Goal: Task Accomplishment & Management: Complete application form

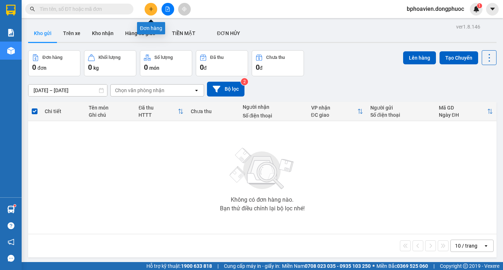
click at [150, 9] on icon "plus" at bounding box center [151, 8] width 5 height 5
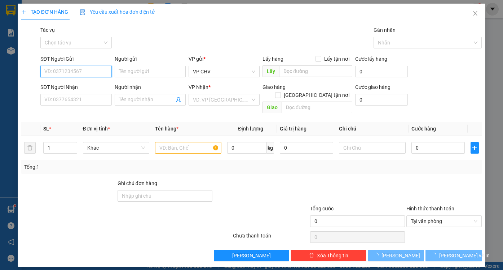
click at [96, 69] on input "SĐT Người Gửi" at bounding box center [75, 72] width 71 height 12
click at [60, 72] on input "0354439" at bounding box center [75, 72] width 71 height 12
click at [60, 70] on input "0354479" at bounding box center [75, 72] width 71 height 12
click at [65, 70] on input "0354479" at bounding box center [75, 72] width 71 height 12
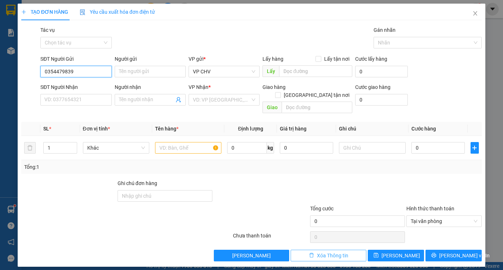
type input "0354479839"
click at [345, 251] on span "Xóa Thông tin" at bounding box center [332, 255] width 31 height 8
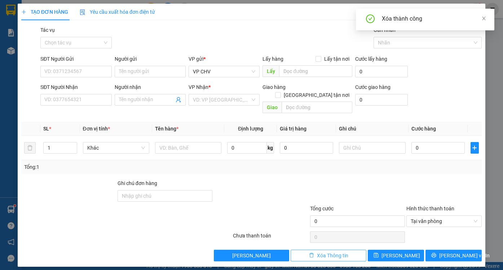
click at [345, 251] on span "Xóa Thông tin" at bounding box center [332, 255] width 31 height 8
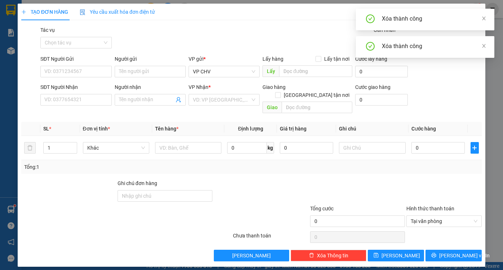
click at [483, 22] on div "Xóa thành công" at bounding box center [434, 18] width 104 height 9
click at [485, 18] on icon "close" at bounding box center [485, 19] width 4 height 4
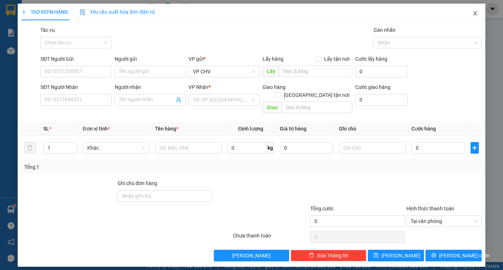
click at [475, 16] on icon "close" at bounding box center [476, 13] width 6 height 6
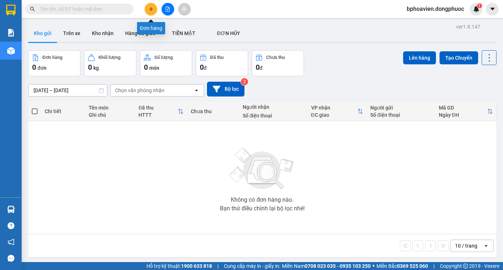
click at [153, 12] on button at bounding box center [151, 9] width 13 height 13
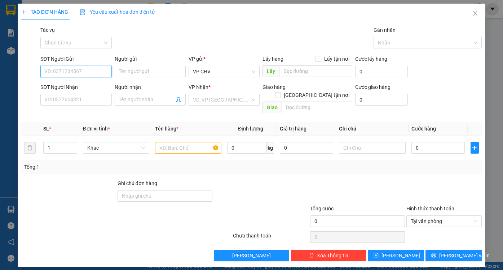
click at [54, 70] on input "SĐT Người Gửi" at bounding box center [75, 72] width 71 height 12
click at [67, 84] on div "0354439879 - LONG" at bounding box center [76, 86] width 62 height 8
type input "0354439879"
type input "LONG"
type input "0941820338"
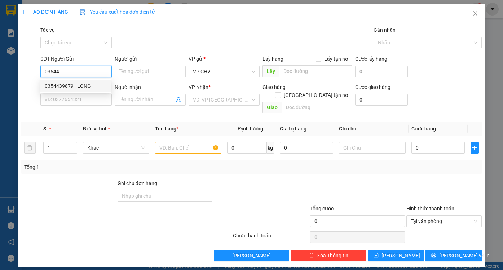
type input "HẠNH"
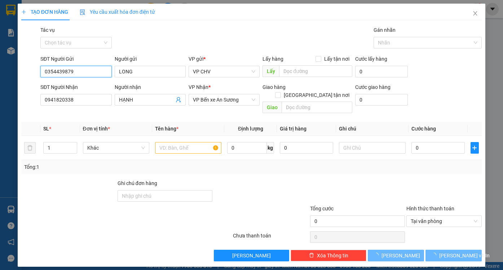
type input "20.000"
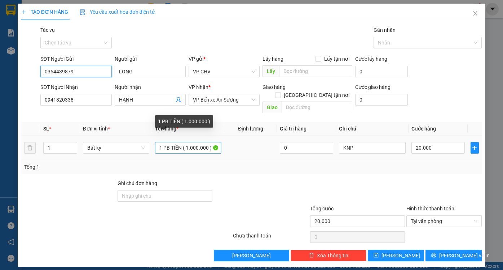
type input "0354439879"
click at [187, 142] on input "1 PB TIỀN ( 1.000.000 )" at bounding box center [188, 148] width 66 height 12
click at [191, 142] on input "1 PB TIỀN ( 3.000.000 )" at bounding box center [188, 148] width 66 height 12
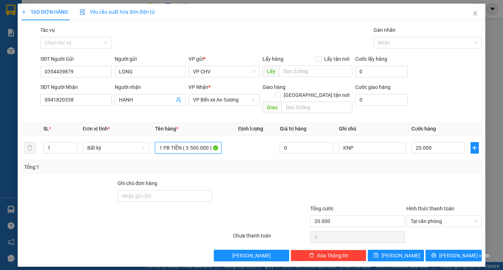
type input "1 PB TIỀN ( 3.500.000 )"
click at [248, 179] on div at bounding box center [261, 191] width 96 height 25
click at [442, 142] on input "20.000" at bounding box center [438, 148] width 53 height 12
type input "2"
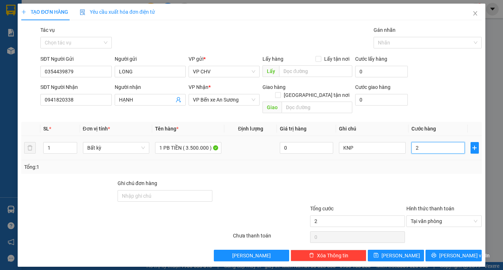
type input "25"
type input "25.000"
click at [441, 182] on div at bounding box center [444, 191] width 77 height 25
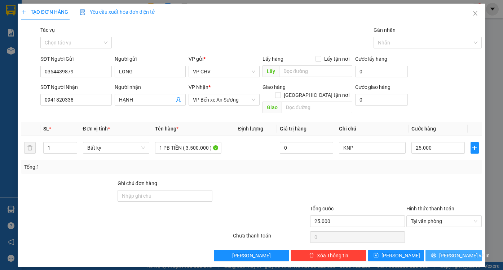
click at [450, 251] on span "[PERSON_NAME] và In" at bounding box center [465, 255] width 51 height 8
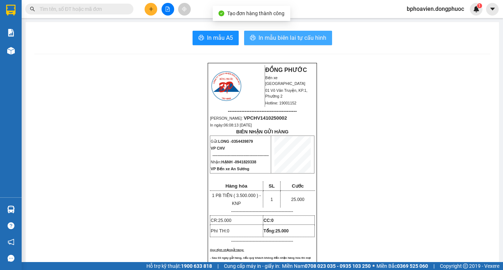
click at [293, 37] on span "In mẫu biên lai tự cấu hình" at bounding box center [293, 37] width 68 height 9
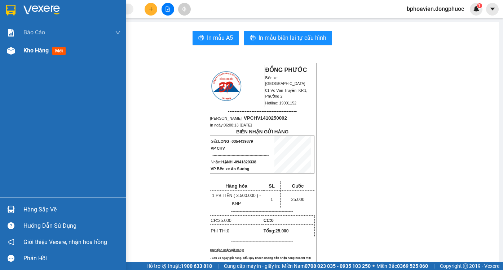
click at [30, 55] on div "Kho hàng mới" at bounding box center [45, 50] width 45 height 9
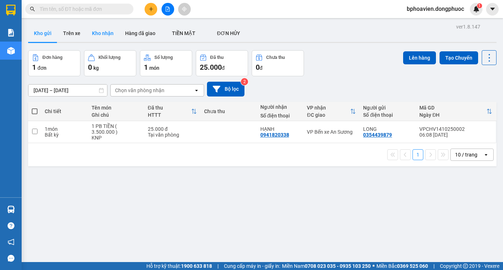
click at [103, 34] on button "Kho nhận" at bounding box center [102, 33] width 33 height 17
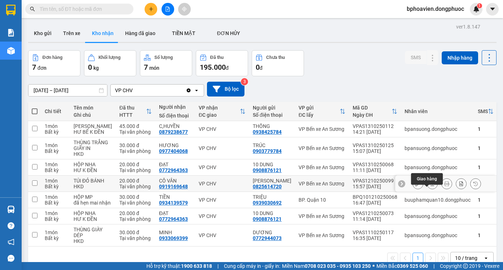
click at [430, 186] on icon at bounding box center [432, 183] width 5 height 5
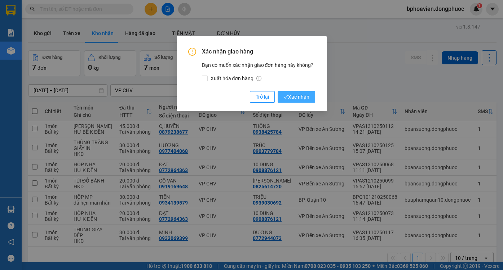
click at [292, 96] on span "Xác nhận" at bounding box center [297, 97] width 26 height 8
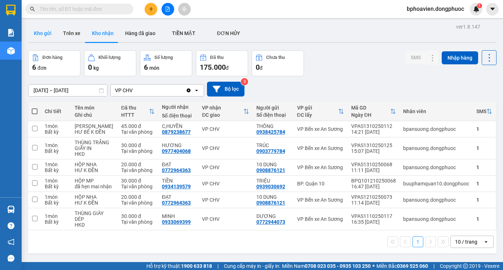
click at [47, 35] on button "Kho gửi" at bounding box center [42, 33] width 29 height 17
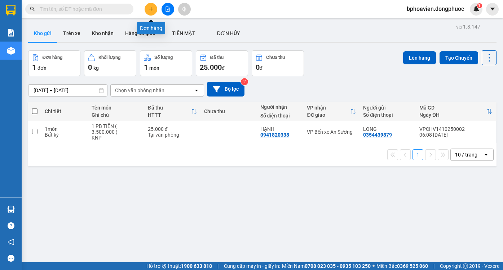
click at [153, 10] on button at bounding box center [151, 9] width 13 height 13
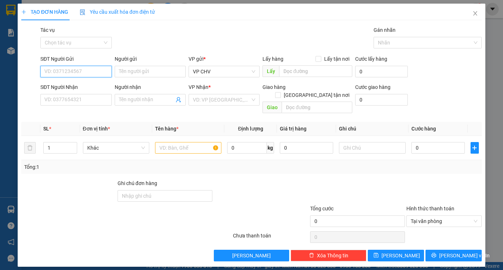
click at [55, 68] on input "SĐT Người Gửi" at bounding box center [75, 72] width 71 height 12
drag, startPoint x: 82, startPoint y: 87, endPoint x: 97, endPoint y: 103, distance: 22.0
click at [83, 87] on div "0338509378 - CHÚ PHONG" at bounding box center [76, 86] width 62 height 8
type input "0338509378"
type input "CHÚ PHONG"
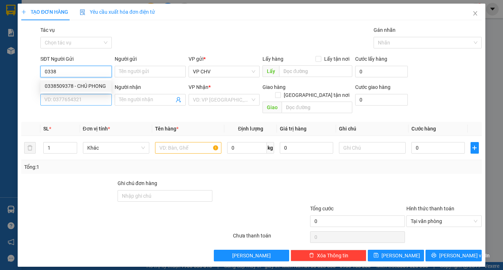
type input "0911479497"
type input "LABO HOÀN CẦU"
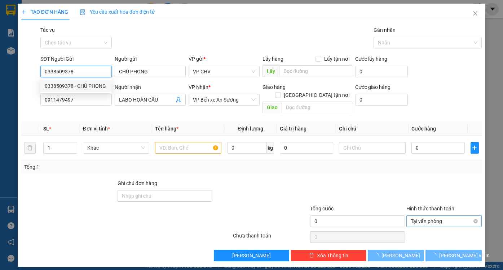
type input "20.000"
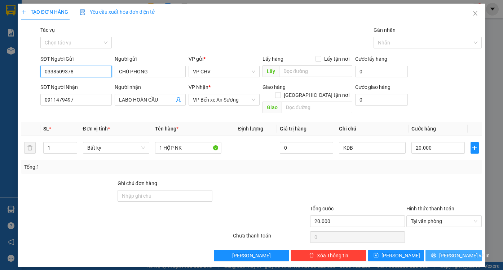
type input "0338509378"
drag, startPoint x: 466, startPoint y: 249, endPoint x: 463, endPoint y: 248, distance: 3.7
click at [466, 251] on span "[PERSON_NAME] và In" at bounding box center [465, 255] width 51 height 8
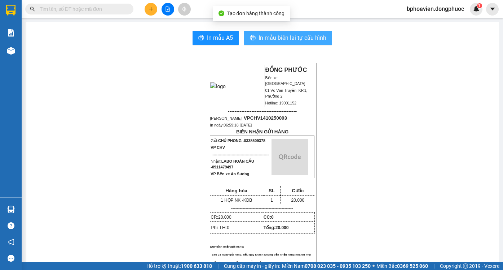
click at [285, 41] on span "In mẫu biên lai tự cấu hình" at bounding box center [293, 37] width 68 height 9
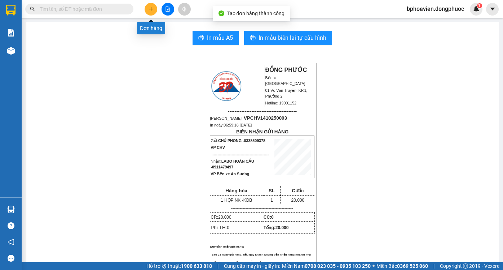
click at [149, 7] on icon "plus" at bounding box center [151, 8] width 5 height 5
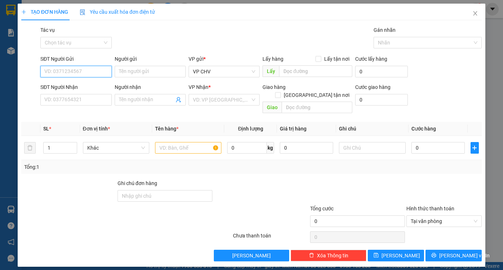
click at [96, 72] on input "SĐT Người Gửi" at bounding box center [75, 72] width 71 height 12
click at [92, 85] on div "0338509378 - CHÚ PHONG" at bounding box center [76, 86] width 62 height 8
type input "0338509378"
type input "CHÚ PHONG"
type input "0911479497"
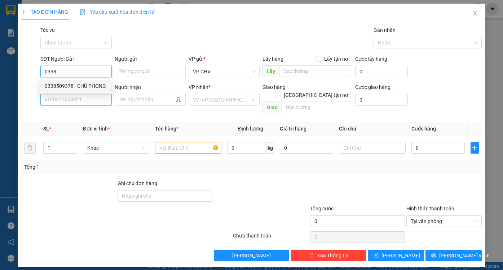
type input "LABO HOÀN CẦU"
type input "20.000"
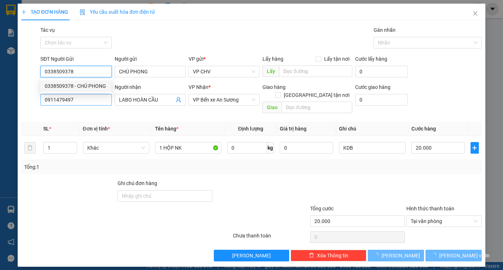
type input "0338509378"
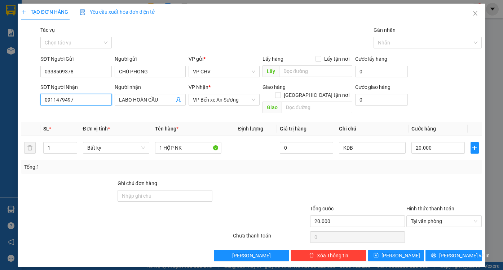
drag, startPoint x: 85, startPoint y: 99, endPoint x: 17, endPoint y: 94, distance: 68.1
click at [17, 94] on div "TẠO ĐƠN HÀNG Yêu cầu xuất hóa đơn điện tử Transit Pickup Surcharge Ids Transit …" at bounding box center [251, 135] width 503 height 270
click at [74, 126] on div "0902828283 - LAB SONG MỸ" at bounding box center [80, 126] width 71 height 8
type input "0902828283"
type input "LAB SONG MỸ"
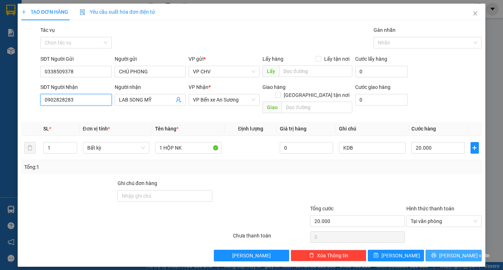
type input "0902828283"
click at [462, 251] on span "[PERSON_NAME] và In" at bounding box center [465, 255] width 51 height 8
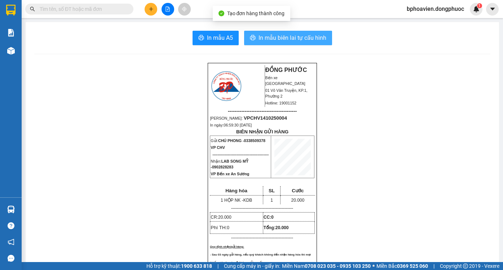
click at [284, 40] on span "In mẫu biên lai tự cấu hình" at bounding box center [293, 37] width 68 height 9
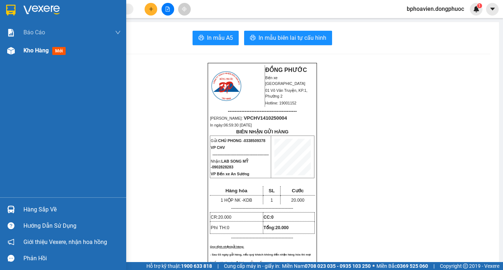
click at [42, 51] on span "Kho hàng" at bounding box center [35, 50] width 25 height 7
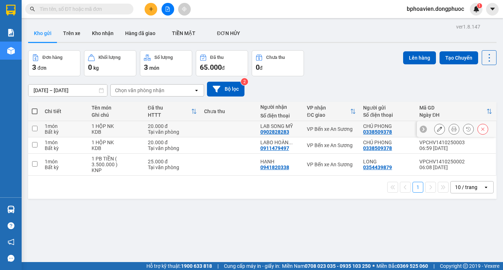
drag, startPoint x: 231, startPoint y: 128, endPoint x: 231, endPoint y: 138, distance: 10.5
click at [231, 128] on td at bounding box center [229, 129] width 56 height 16
checkbox input "true"
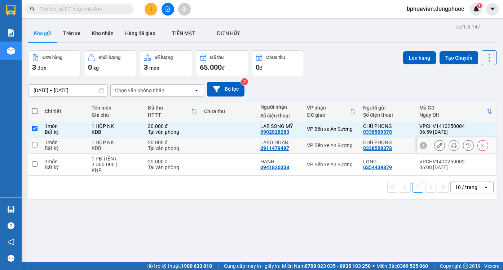
click at [231, 145] on td at bounding box center [229, 145] width 56 height 16
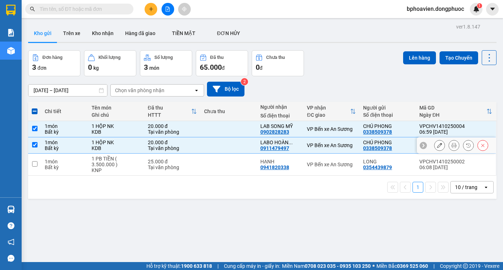
checkbox input "true"
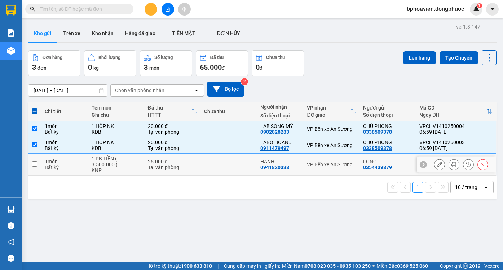
click at [231, 162] on td at bounding box center [229, 164] width 56 height 22
checkbox input "true"
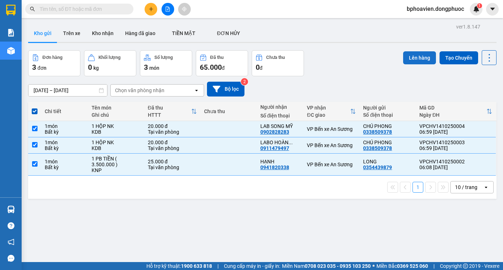
click at [420, 54] on button "Lên hàng" at bounding box center [419, 57] width 33 height 13
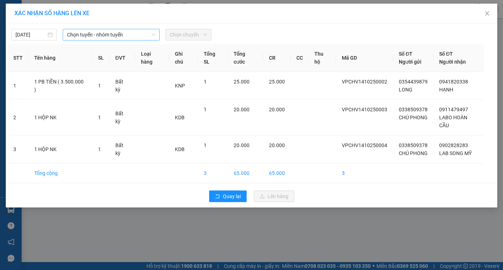
click at [94, 31] on span "Chọn tuyến - nhóm tuyến" at bounding box center [111, 34] width 88 height 11
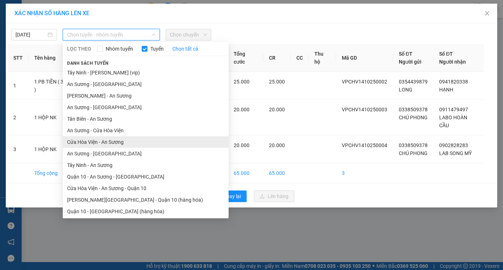
click at [108, 143] on li "Cửa Hòa Viện - An Sương" at bounding box center [146, 142] width 166 height 12
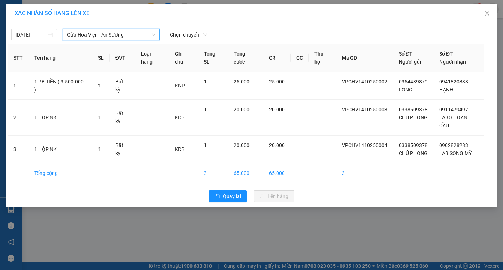
click at [190, 34] on span "Chọn chuyến" at bounding box center [188, 34] width 37 height 11
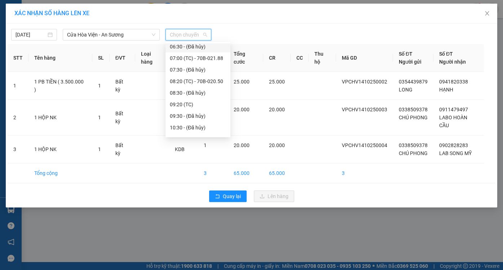
scroll to position [72, 0]
click at [180, 57] on div "07:00 (TC) - 70B-021.88" at bounding box center [198, 58] width 56 height 8
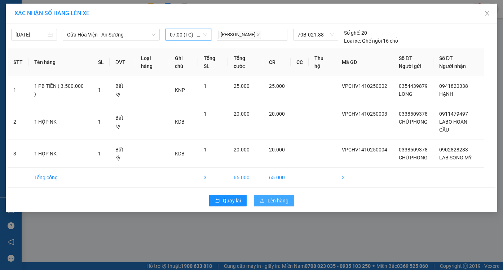
click at [282, 196] on span "Lên hàng" at bounding box center [278, 200] width 21 height 8
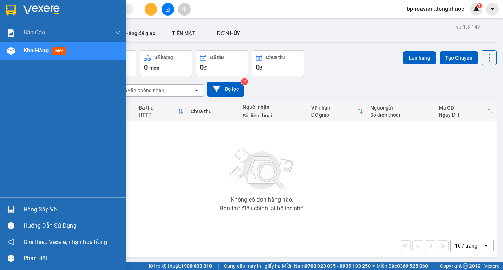
click at [41, 211] on div "Hàng sắp về" at bounding box center [71, 209] width 97 height 11
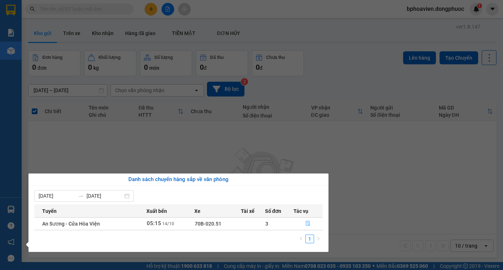
click at [306, 225] on icon "file-done" at bounding box center [308, 223] width 4 height 5
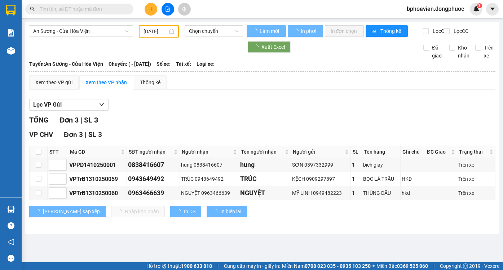
type input "[DATE]"
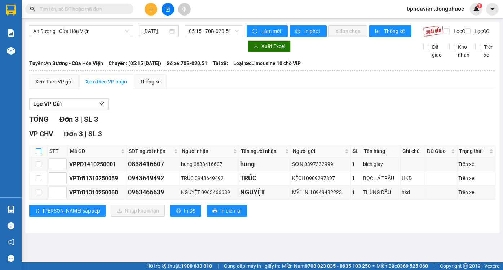
click at [36, 154] on input "checkbox" at bounding box center [39, 151] width 6 height 6
checkbox input "true"
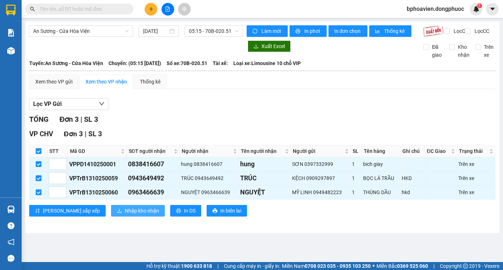
click at [125, 214] on span "Nhập kho nhận" at bounding box center [142, 210] width 34 height 8
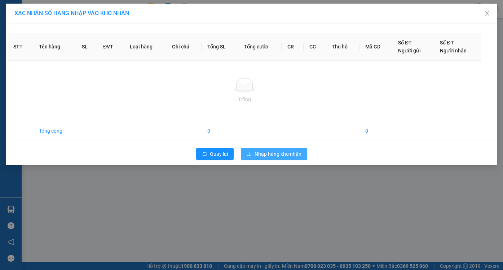
click at [261, 152] on span "Nhập hàng kho nhận" at bounding box center [278, 154] width 47 height 8
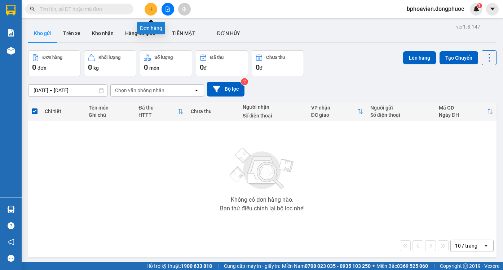
click at [147, 5] on button at bounding box center [151, 9] width 13 height 13
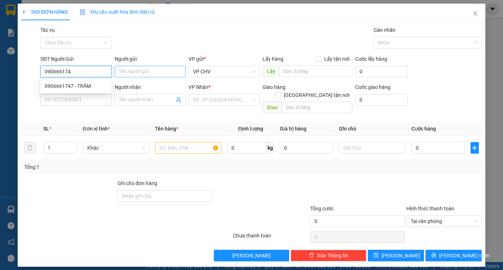
type input "0906661747"
drag, startPoint x: 68, startPoint y: 87, endPoint x: 61, endPoint y: 105, distance: 19.0
click at [67, 87] on div "0906661747 - TRÂM" at bounding box center [76, 86] width 62 height 8
type input "TRÂM"
type input "0336701092"
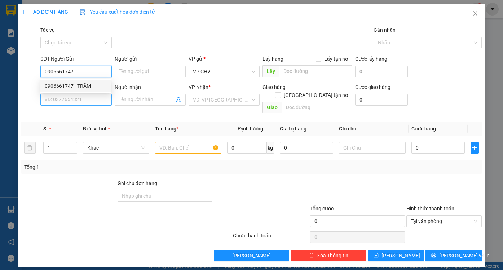
type input "huỳnh"
type input "55.000"
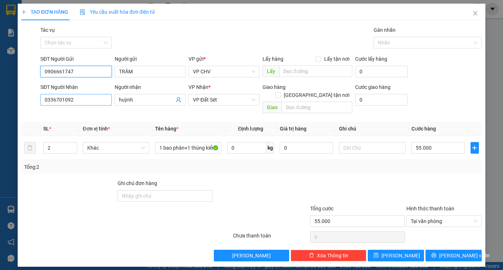
type input "0906661747"
click at [85, 100] on input "0336701092" at bounding box center [75, 100] width 71 height 12
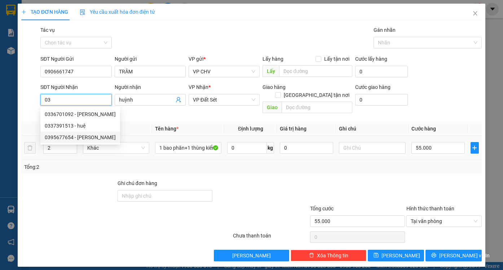
drag, startPoint x: 64, startPoint y: 136, endPoint x: 58, endPoint y: 146, distance: 12.0
click at [64, 134] on div "0395677654 - [PERSON_NAME]" at bounding box center [80, 137] width 71 height 8
type input "0395677654"
type input "LAN"
type input "20.000"
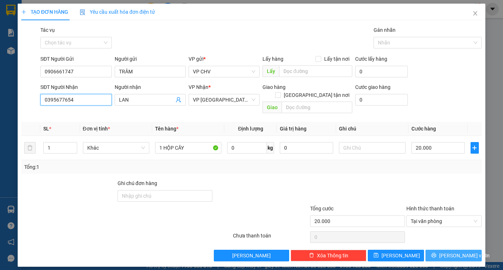
type input "0395677654"
click at [454, 251] on span "[PERSON_NAME] và In" at bounding box center [465, 255] width 51 height 8
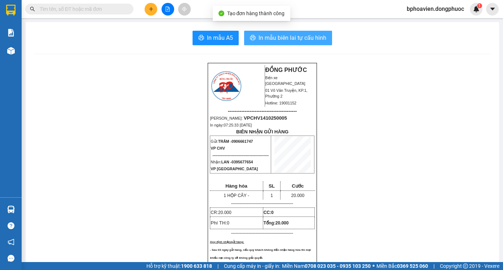
drag, startPoint x: 285, startPoint y: 35, endPoint x: 262, endPoint y: 49, distance: 27.5
click at [283, 35] on span "In mẫu biên lai tự cấu hình" at bounding box center [293, 37] width 68 height 9
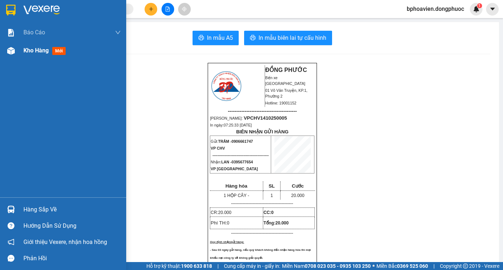
click at [20, 49] on div "Kho hàng mới" at bounding box center [63, 51] width 126 height 18
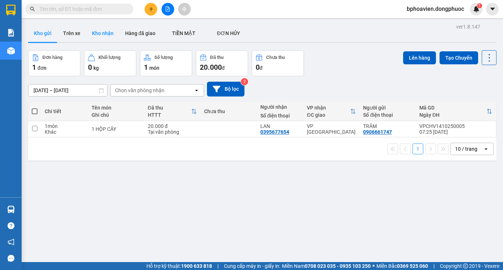
click at [99, 37] on button "Kho nhận" at bounding box center [102, 33] width 33 height 17
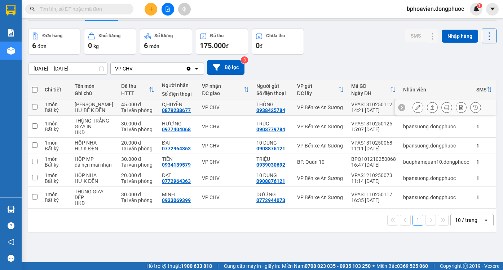
scroll to position [33, 0]
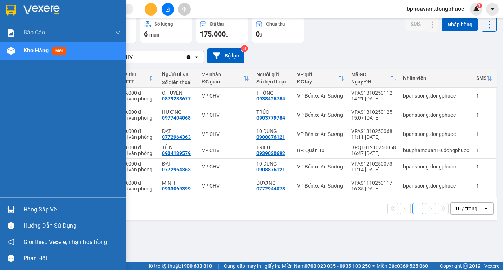
click at [41, 208] on div "Hàng sắp về" at bounding box center [71, 209] width 97 height 11
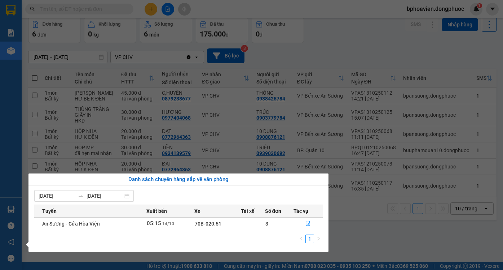
click at [306, 114] on section "Kết quả tìm kiếm ( 0 ) Bộ lọc No Data bphoavien.dongphuoc 1 Báo cáo Mẫu 1: Báo …" at bounding box center [251, 135] width 503 height 270
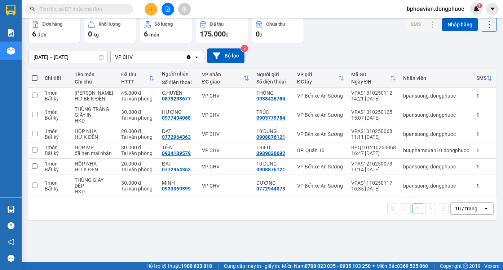
scroll to position [0, 0]
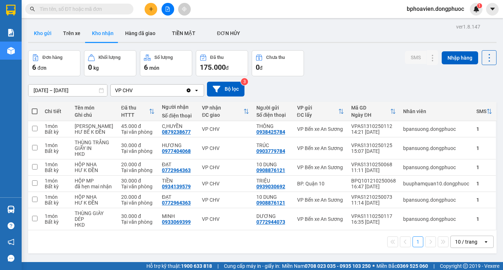
click at [42, 29] on button "Kho gửi" at bounding box center [42, 33] width 29 height 17
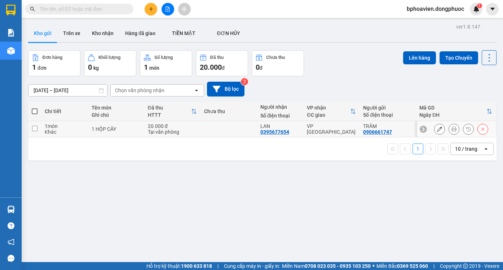
drag, startPoint x: 230, startPoint y: 133, endPoint x: 404, endPoint y: 65, distance: 187.1
click at [232, 133] on td at bounding box center [229, 129] width 56 height 16
checkbox input "true"
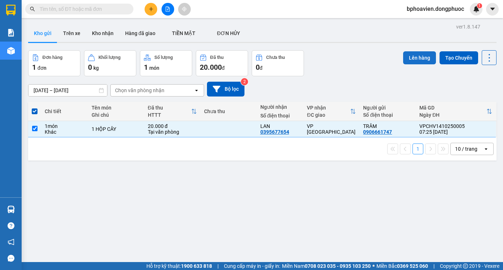
click at [423, 56] on button "Lên hàng" at bounding box center [419, 57] width 33 height 13
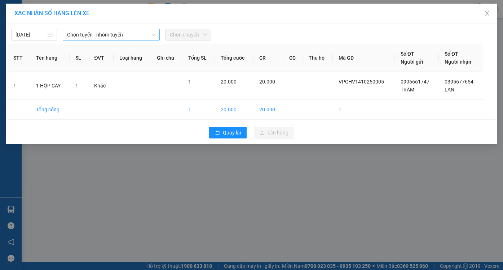
click at [92, 34] on span "Chọn tuyến - nhóm tuyến" at bounding box center [111, 34] width 88 height 11
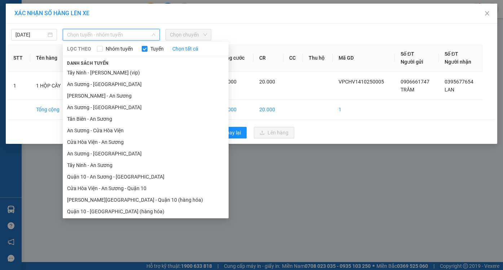
click at [110, 184] on li "Cửa Hòa Viện - An Sương - Quận 10" at bounding box center [146, 188] width 166 height 12
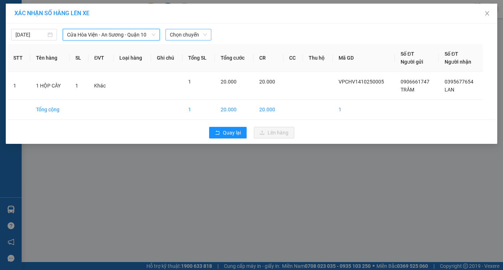
click at [179, 33] on span "Chọn chuyến" at bounding box center [188, 34] width 37 height 11
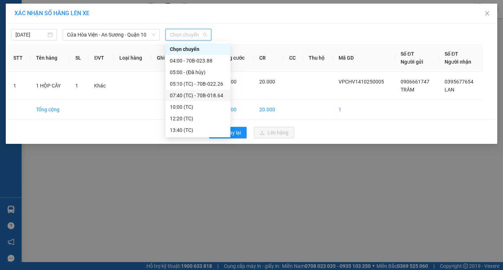
click at [189, 94] on div "07:40 (TC) - 70B-018.64" at bounding box center [198, 95] width 56 height 8
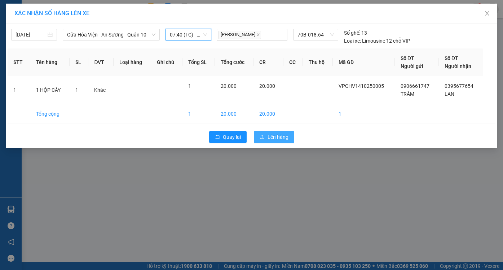
click at [287, 137] on span "Lên hàng" at bounding box center [278, 137] width 21 height 8
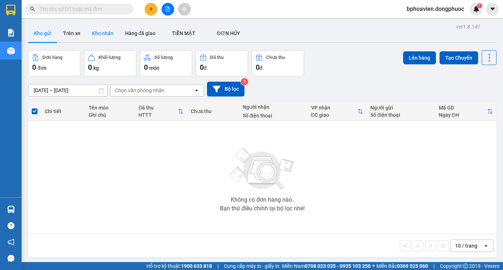
click at [106, 37] on button "Kho nhận" at bounding box center [102, 33] width 33 height 17
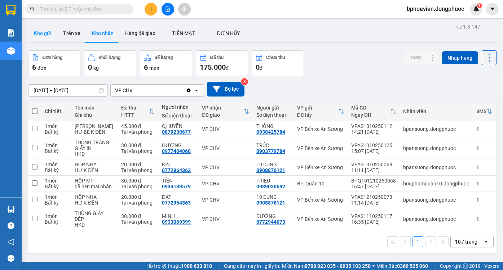
click at [38, 32] on button "Kho gửi" at bounding box center [42, 33] width 29 height 17
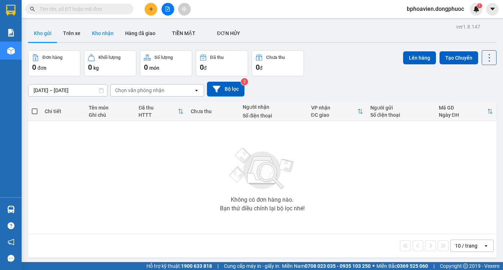
click at [98, 27] on button "Kho nhận" at bounding box center [102, 33] width 33 height 17
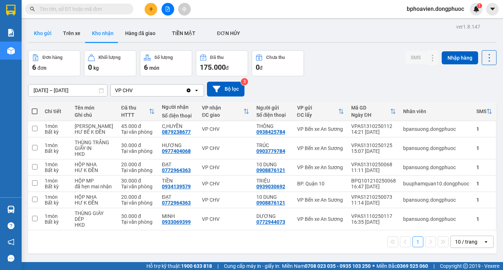
drag, startPoint x: 35, startPoint y: 30, endPoint x: 34, endPoint y: 37, distance: 7.7
click at [35, 30] on button "Kho gửi" at bounding box center [42, 33] width 29 height 17
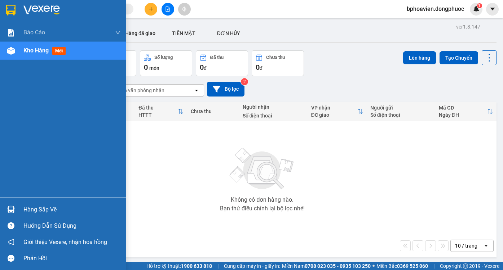
click at [31, 211] on div "Hàng sắp về" at bounding box center [71, 209] width 97 height 11
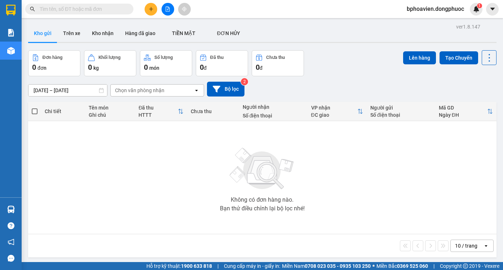
click at [270, 151] on section "Kết quả tìm kiếm ( 0 ) Bộ lọc No Data bphoavien.dongphuoc 1 Báo cáo Mẫu 1: Báo …" at bounding box center [251, 135] width 503 height 270
click at [106, 34] on button "Kho nhận" at bounding box center [102, 33] width 33 height 17
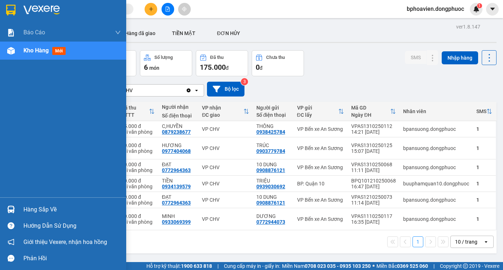
click at [41, 209] on div "Hàng sắp về" at bounding box center [71, 209] width 97 height 11
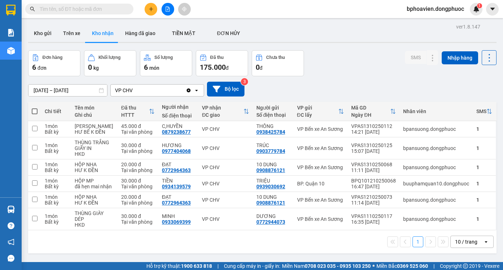
click at [343, 74] on section "Kết quả tìm kiếm ( 0 ) Bộ lọc No Data bphoavien.dongphuoc 1 Báo cáo Mẫu 1: Báo …" at bounding box center [251, 135] width 503 height 270
click at [44, 38] on button "Kho gửi" at bounding box center [42, 33] width 29 height 17
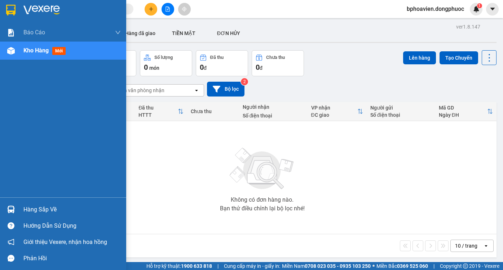
click at [31, 210] on div "Hàng sắp về" at bounding box center [71, 209] width 97 height 11
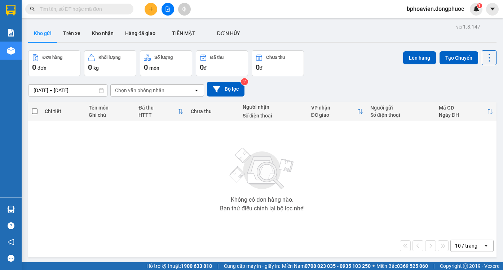
drag, startPoint x: 338, startPoint y: 154, endPoint x: 270, endPoint y: 260, distance: 125.3
click at [338, 154] on section "Kết quả tìm kiếm ( 0 ) Bộ lọc No Data bphoavien.dongphuoc 1 Báo cáo Mẫu 1: Báo …" at bounding box center [251, 135] width 503 height 270
click at [153, 13] on button at bounding box center [151, 9] width 13 height 13
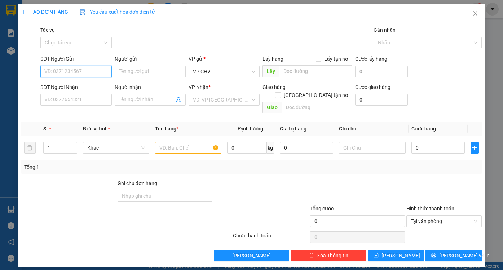
click at [73, 71] on input "SĐT Người Gửi" at bounding box center [75, 72] width 71 height 12
click at [73, 74] on input "SĐT Người Gửi" at bounding box center [75, 72] width 71 height 12
type input "0899977497"
click at [77, 85] on div "0899977497 - Khoa" at bounding box center [76, 86] width 62 height 8
type input "Khoa"
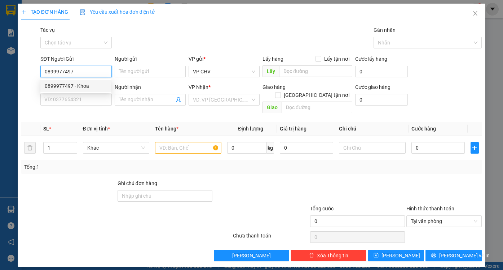
type input "0933955964"
type input "HÀ"
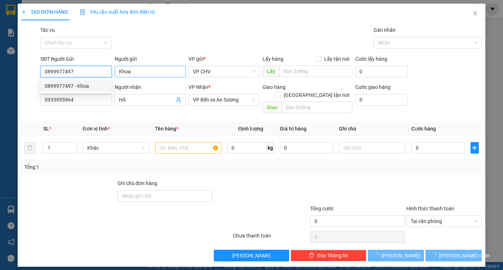
type input "20.000"
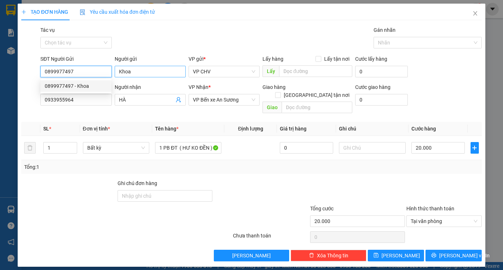
type input "0899977497"
drag, startPoint x: 141, startPoint y: 68, endPoint x: 87, endPoint y: 72, distance: 55.0
click at [87, 73] on div "SĐT Người Gửi 0899977497 Người gửi Khoa Khoa VP gửi * VP CHV Lấy hàng Lấy tận n…" at bounding box center [261, 67] width 445 height 25
type input "j"
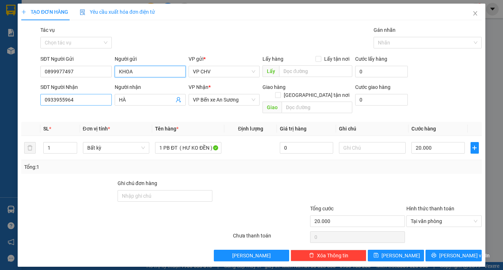
type input "KHOA"
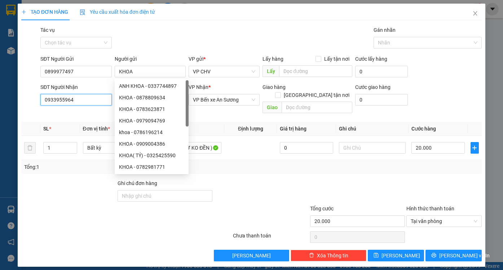
drag, startPoint x: 84, startPoint y: 96, endPoint x: 23, endPoint y: 97, distance: 61.0
click at [23, 97] on div "SĐT Người Nhận 0933955964 Người nhận HÀ VP Nhận * VP Bến xe An Sương Giao hàng …" at bounding box center [252, 99] width 462 height 33
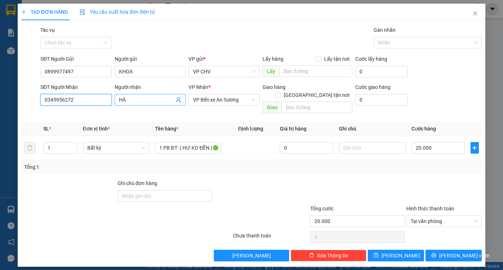
type input "0345956272"
drag, startPoint x: 133, startPoint y: 101, endPoint x: 113, endPoint y: 101, distance: 19.5
click at [113, 101] on div "Người nhận HÀ HÀ" at bounding box center [150, 99] width 74 height 33
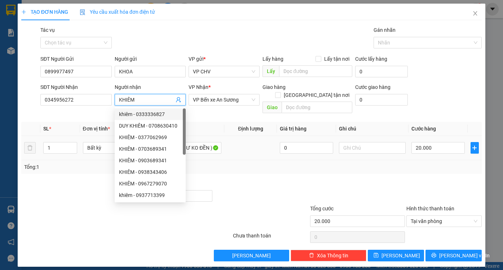
type input "KHIÊM"
drag, startPoint x: 242, startPoint y: 150, endPoint x: 179, endPoint y: 142, distance: 64.1
click at [239, 150] on td at bounding box center [250, 148] width 53 height 24
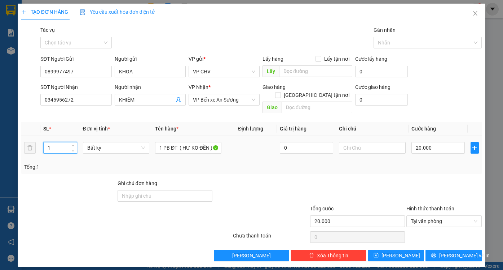
drag, startPoint x: 60, startPoint y: 138, endPoint x: 43, endPoint y: 140, distance: 17.5
click at [43, 142] on div "1" at bounding box center [60, 148] width 34 height 12
type input "2"
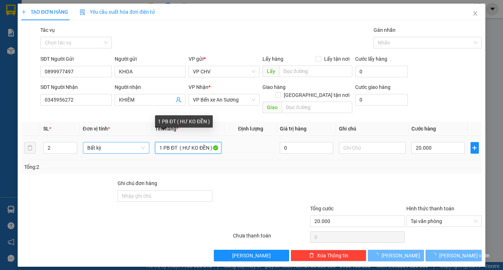
drag, startPoint x: 178, startPoint y: 139, endPoint x: 144, endPoint y: 142, distance: 33.7
click at [144, 142] on tr "2 Bất kỳ 1 PB ĐT ( HƯ KO ĐỀN ) 0 20.000" at bounding box center [251, 148] width 461 height 24
type input "0"
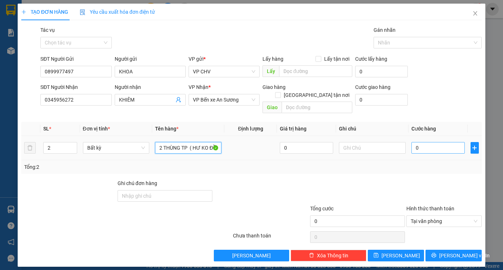
type input "2 THÙNG TP ( HƯ KO ĐỀN )"
click at [426, 143] on input "0" at bounding box center [438, 148] width 53 height 12
type input "4"
type input "45"
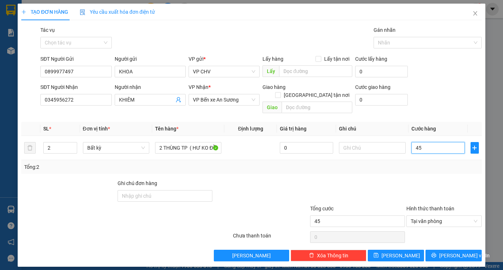
type input "45"
drag, startPoint x: 433, startPoint y: 164, endPoint x: 431, endPoint y: 169, distance: 6.0
click at [433, 164] on div "Tổng: 2" at bounding box center [251, 167] width 461 height 14
type input "45.000"
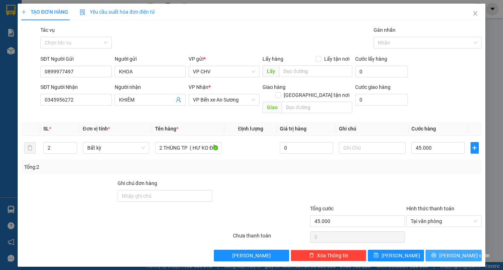
click at [448, 251] on span "[PERSON_NAME] và In" at bounding box center [465, 255] width 51 height 8
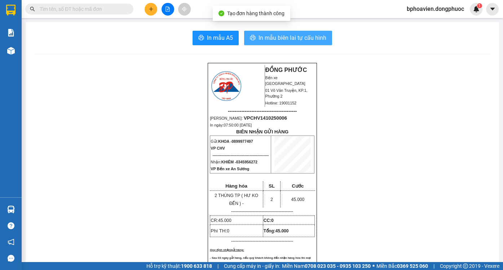
click at [263, 34] on span "In mẫu biên lai tự cấu hình" at bounding box center [293, 37] width 68 height 9
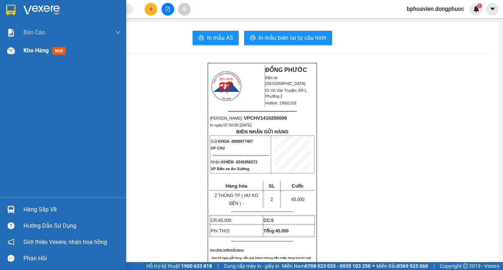
click at [23, 49] on span "Kho hàng" at bounding box center [35, 50] width 25 height 7
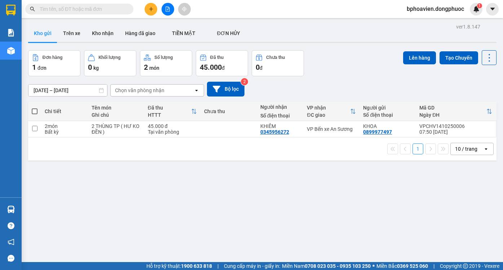
drag, startPoint x: 177, startPoint y: 197, endPoint x: 95, endPoint y: 87, distance: 137.1
click at [174, 195] on div "ver 1.8.147 Kho gửi Trên xe Kho nhận Hàng đã giao TIỀN MẶT ĐƠN HỦY Đơn hàng 1…" at bounding box center [262, 157] width 475 height 270
click at [99, 41] on button "Kho nhận" at bounding box center [102, 33] width 33 height 17
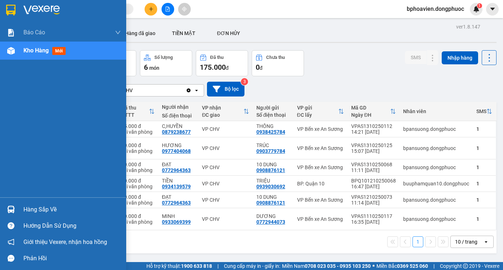
click at [27, 211] on div "Hàng sắp về" at bounding box center [71, 209] width 97 height 11
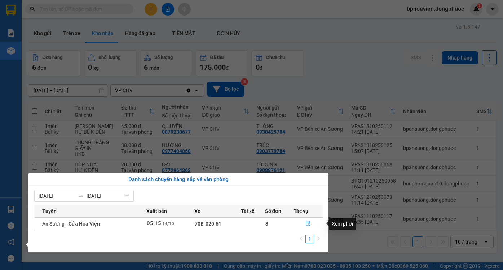
click at [313, 225] on button "button" at bounding box center [308, 224] width 29 height 12
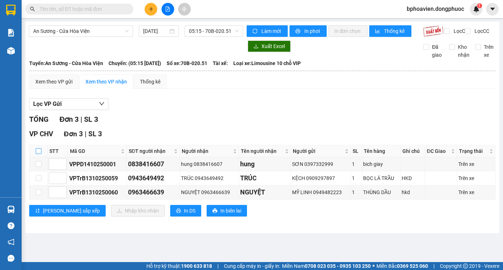
click at [40, 154] on input "checkbox" at bounding box center [39, 151] width 6 height 6
checkbox input "true"
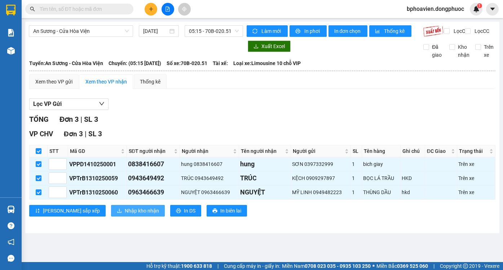
click at [125, 214] on span "Nhập kho nhận" at bounding box center [142, 210] width 34 height 8
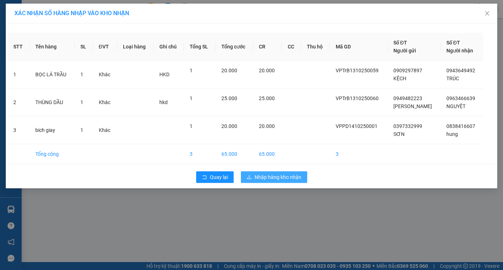
click at [292, 178] on span "Nhập hàng kho nhận" at bounding box center [278, 177] width 47 height 8
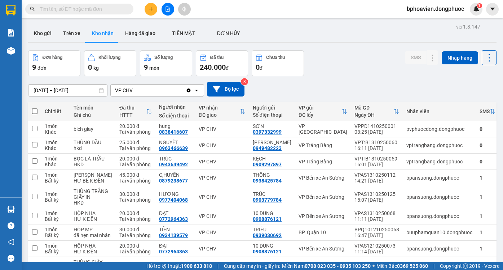
drag, startPoint x: 47, startPoint y: 35, endPoint x: 155, endPoint y: 3, distance: 113.2
click at [47, 35] on button "Kho gửi" at bounding box center [42, 33] width 29 height 17
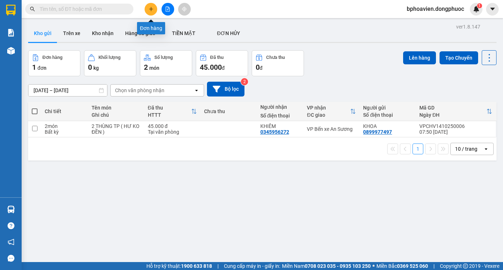
click at [152, 7] on icon "plus" at bounding box center [151, 8] width 5 height 5
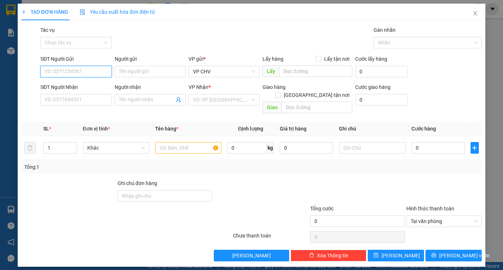
click at [91, 74] on input "SĐT Người Gửi" at bounding box center [75, 72] width 71 height 12
type input "0"
click at [83, 100] on input "SĐT Người Nhận" at bounding box center [75, 100] width 71 height 12
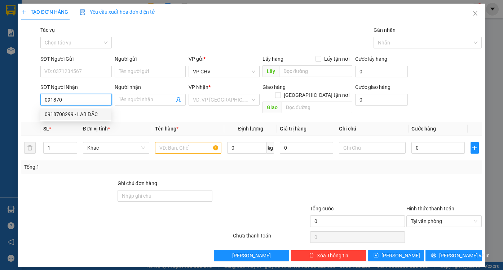
click at [73, 112] on div "0918708299 - LAB ĐẮC" at bounding box center [76, 114] width 62 height 8
type input "0918708299"
type input "LAB ĐẮC"
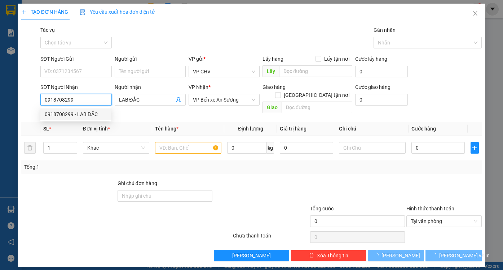
type input "20.000"
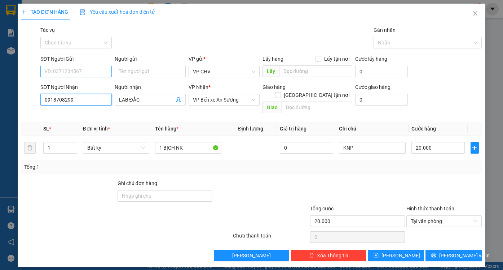
type input "0918708299"
click at [78, 66] on input "SĐT Người Gửi" at bounding box center [75, 72] width 71 height 12
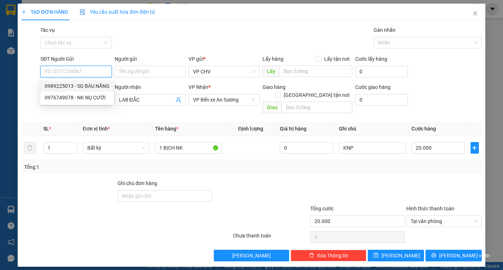
click at [86, 89] on div "0989225013 - SG BÀU NĂNG" at bounding box center [77, 86] width 65 height 8
type input "0989225013"
type input "SG BÀU NĂNG"
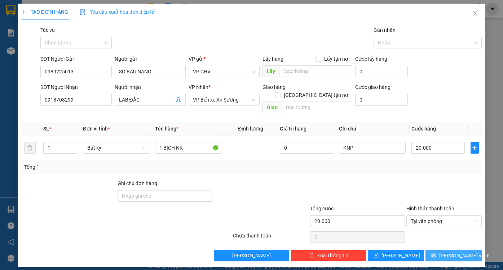
click at [461, 251] on span "[PERSON_NAME] và In" at bounding box center [465, 255] width 51 height 8
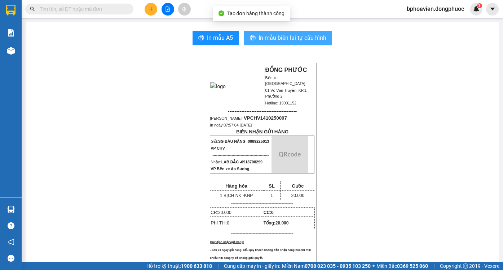
click at [278, 39] on span "In mẫu biên lai tự cấu hình" at bounding box center [293, 37] width 68 height 9
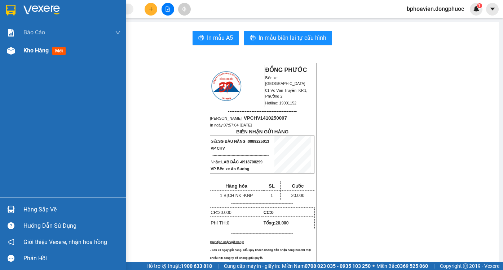
click at [33, 53] on span "Kho hàng" at bounding box center [35, 50] width 25 height 7
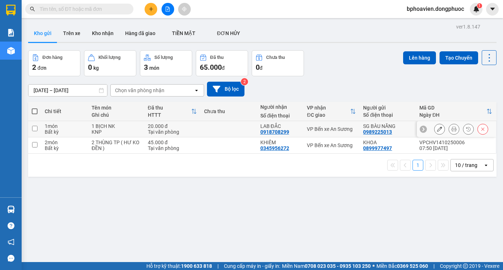
click at [226, 127] on td at bounding box center [229, 129] width 56 height 16
checkbox input "true"
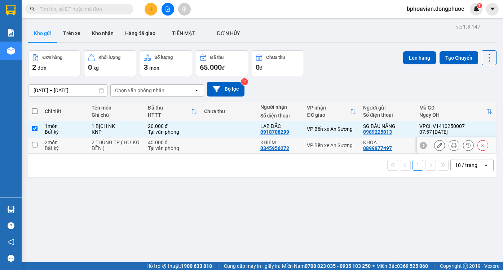
drag, startPoint x: 223, startPoint y: 143, endPoint x: 253, endPoint y: 129, distance: 33.1
click at [224, 142] on td at bounding box center [229, 145] width 56 height 16
checkbox input "true"
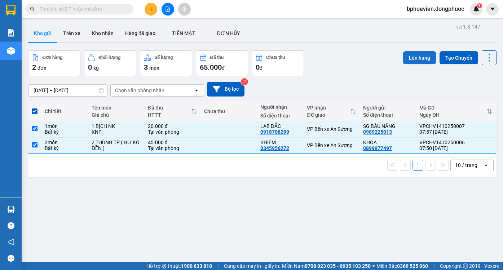
click at [411, 59] on button "Lên hàng" at bounding box center [419, 57] width 33 height 13
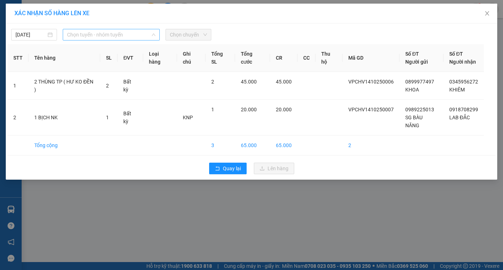
drag, startPoint x: 114, startPoint y: 35, endPoint x: 108, endPoint y: 94, distance: 59.1
click at [113, 35] on span "Chọn tuyến - nhóm tuyến" at bounding box center [111, 34] width 88 height 11
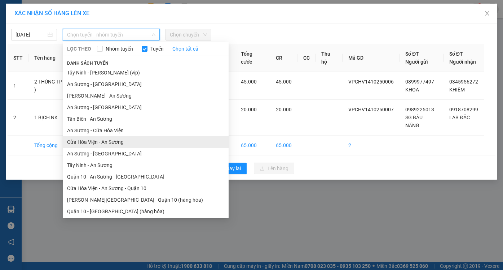
click at [109, 139] on li "Cửa Hòa Viện - An Sương" at bounding box center [146, 142] width 166 height 12
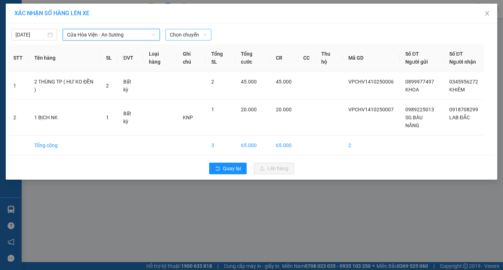
click at [177, 36] on span "Chọn chuyến" at bounding box center [188, 34] width 37 height 11
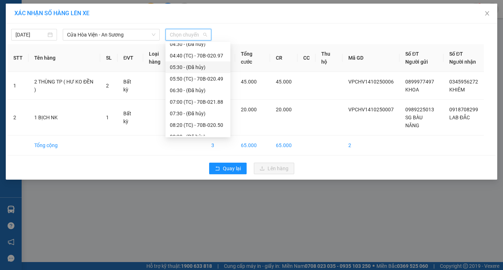
scroll to position [72, 0]
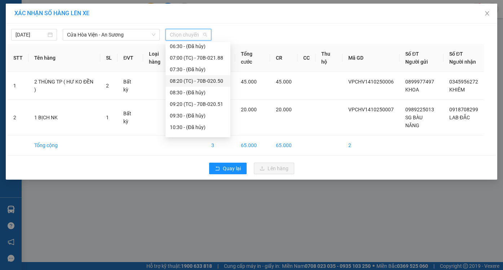
click at [185, 82] on div "08:20 (TC) - 70B-020.50" at bounding box center [198, 81] width 56 height 8
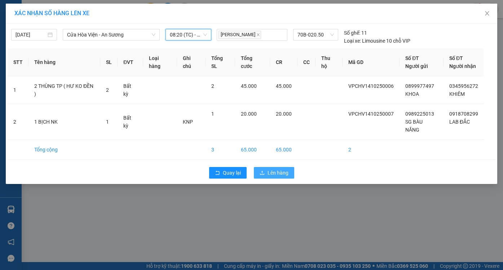
click at [274, 169] on span "Lên hàng" at bounding box center [278, 173] width 21 height 8
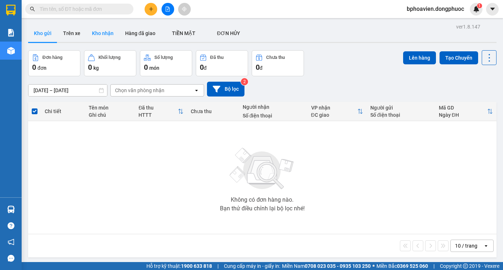
click at [104, 30] on button "Kho nhận" at bounding box center [102, 33] width 33 height 17
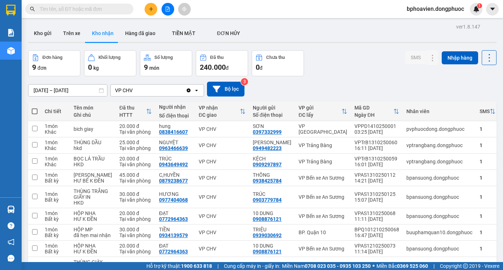
click at [154, 7] on button at bounding box center [151, 9] width 13 height 13
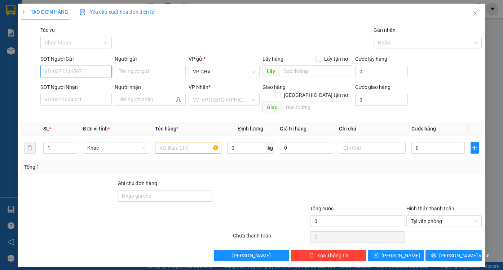
click at [100, 70] on input "SĐT Người Gửi" at bounding box center [75, 72] width 71 height 12
type input "0973930021"
click at [92, 86] on div "0973930021 - DUNG" at bounding box center [76, 86] width 62 height 8
type input "DUNG"
type input "0988369792"
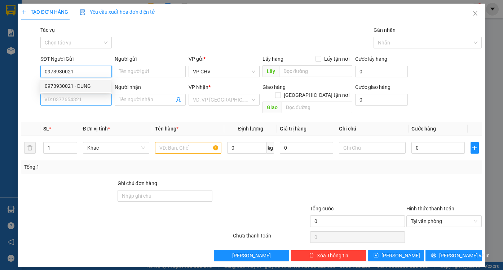
type input "HÀO HIỆP"
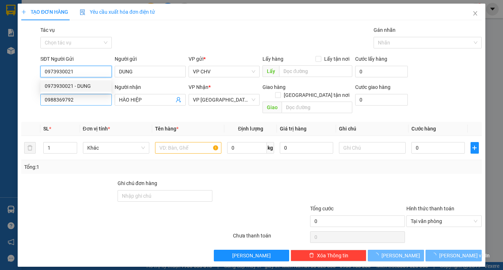
type input "20.000"
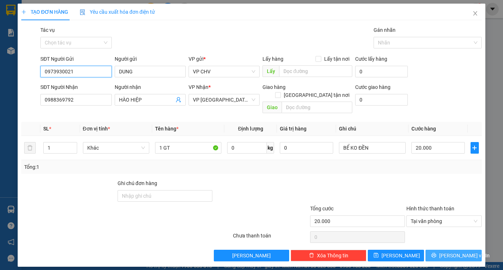
type input "0973930021"
click at [467, 251] on span "[PERSON_NAME] và In" at bounding box center [465, 255] width 51 height 8
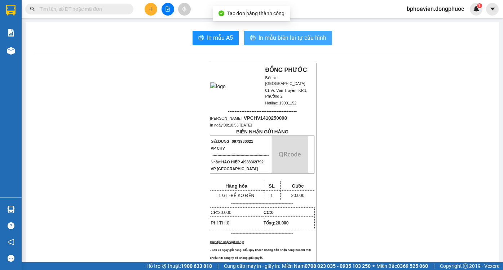
click at [307, 39] on span "In mẫu biên lai tự cấu hình" at bounding box center [293, 37] width 68 height 9
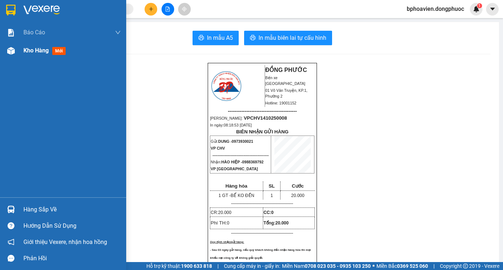
click at [25, 52] on span "Kho hàng" at bounding box center [35, 50] width 25 height 7
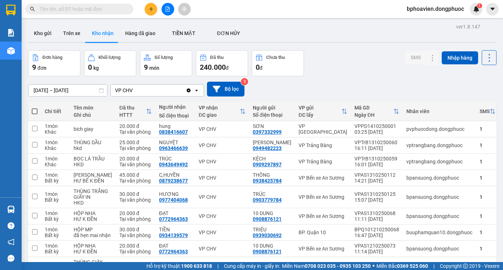
click at [149, 10] on icon "plus" at bounding box center [151, 8] width 5 height 5
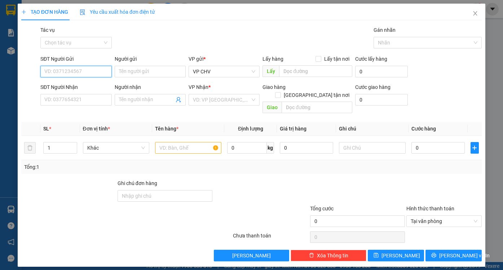
click at [64, 69] on input "SĐT Người Gửi" at bounding box center [75, 72] width 71 height 12
click at [73, 83] on div "0386247273 - HIẾU" at bounding box center [76, 86] width 62 height 8
type input "0386247273"
type input "HIẾU"
type input "0903077247"
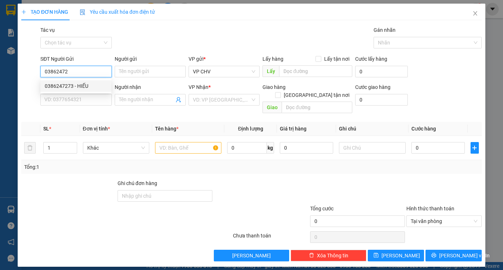
type input "LỢI"
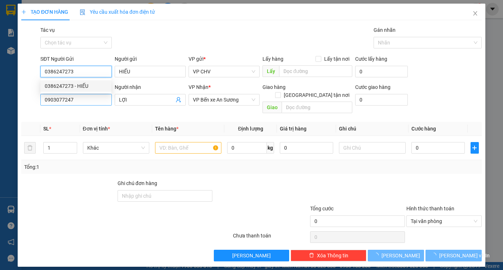
type input "50.000"
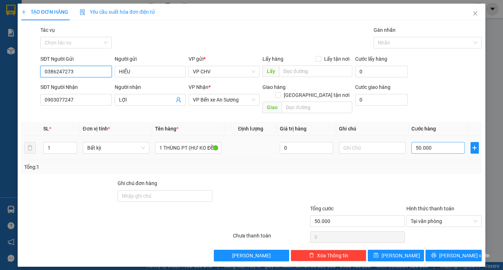
type input "0386247273"
click at [437, 142] on input "50.000" at bounding box center [438, 148] width 53 height 12
type input "4"
type input "40"
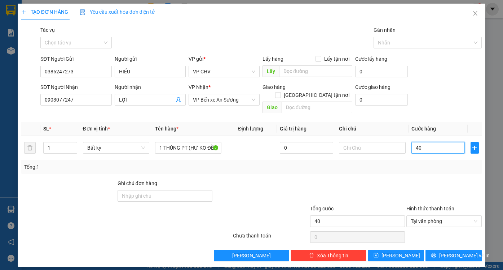
type input "40"
type input "40.000"
click at [437, 165] on div "Tổng: 1" at bounding box center [251, 167] width 461 height 14
click at [456, 251] on span "[PERSON_NAME] và In" at bounding box center [465, 255] width 51 height 8
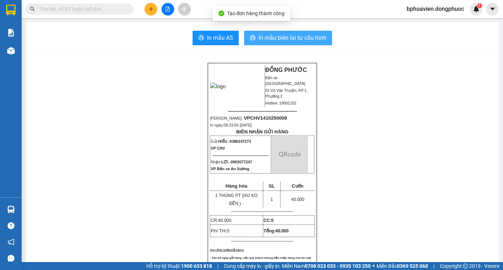
click at [263, 40] on span "In mẫu biên lai tự cấu hình" at bounding box center [293, 37] width 68 height 9
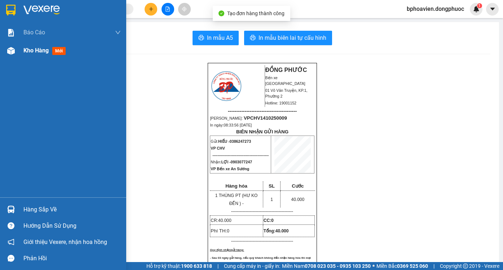
click at [32, 52] on span "Kho hàng" at bounding box center [35, 50] width 25 height 7
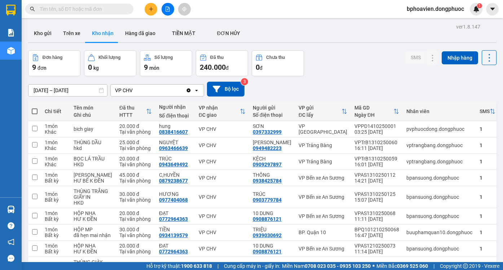
drag, startPoint x: 46, startPoint y: 32, endPoint x: 79, endPoint y: 78, distance: 56.1
click at [45, 32] on button "Kho gửi" at bounding box center [42, 33] width 29 height 17
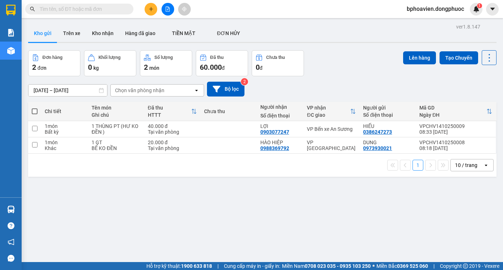
click at [151, 7] on icon "plus" at bounding box center [151, 8] width 5 height 5
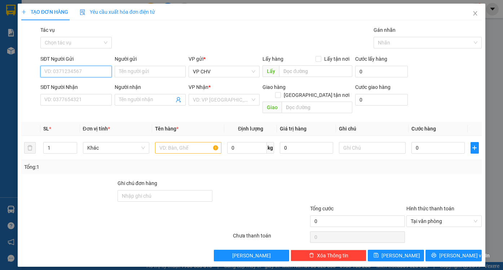
click at [78, 70] on input "SĐT Người Gửi" at bounding box center [75, 72] width 71 height 12
click at [74, 86] on div "0913442252 - NHÂN" at bounding box center [76, 86] width 62 height 8
type input "0913442252"
type input "NHÂN"
type input "0824900957"
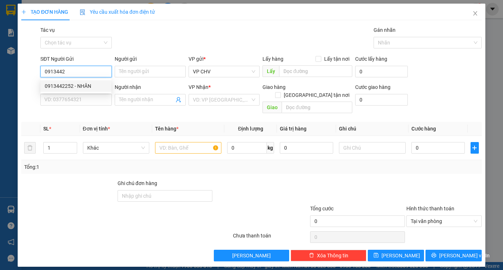
type input "SINH"
type input "25.000"
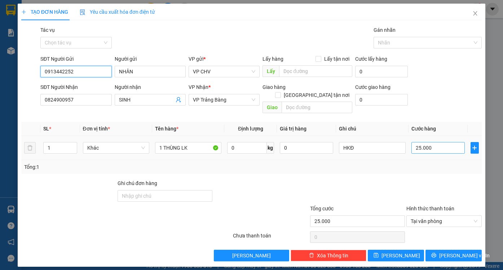
type input "0913442252"
click at [446, 143] on input "25.000" at bounding box center [438, 148] width 53 height 12
type input "2"
type input "20"
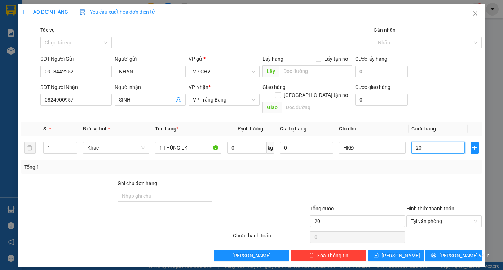
type input "20"
click at [459, 184] on div at bounding box center [444, 191] width 77 height 25
type input "20.000"
click at [461, 251] on span "[PERSON_NAME] và In" at bounding box center [465, 255] width 51 height 8
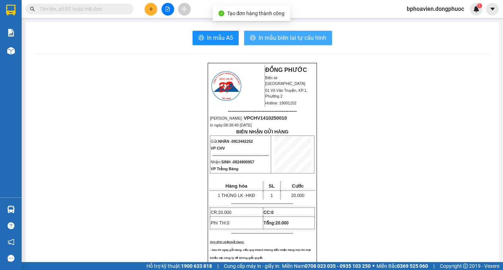
click at [283, 40] on span "In mẫu biên lai tự cấu hình" at bounding box center [293, 37] width 68 height 9
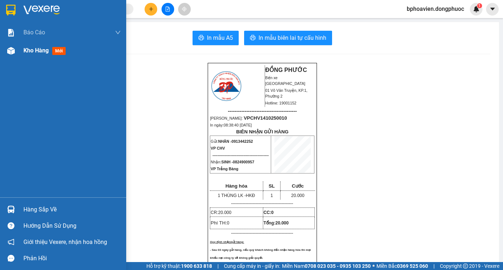
click at [37, 51] on span "Kho hàng" at bounding box center [35, 50] width 25 height 7
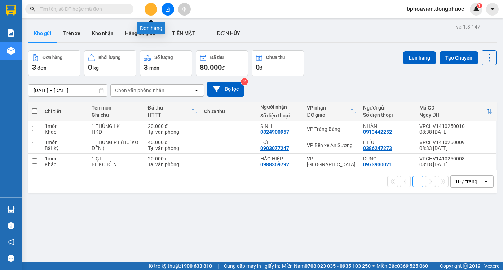
click at [150, 7] on icon "plus" at bounding box center [151, 8] width 5 height 5
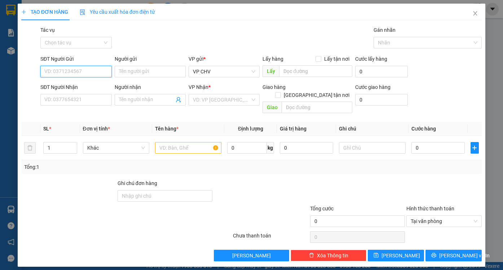
click at [83, 71] on input "SĐT Người Gửi" at bounding box center [75, 72] width 71 height 12
click at [81, 87] on div "0368249000 - HIẾU" at bounding box center [76, 86] width 62 height 8
type input "0368249000"
type input "HIẾU"
type input "0975900435"
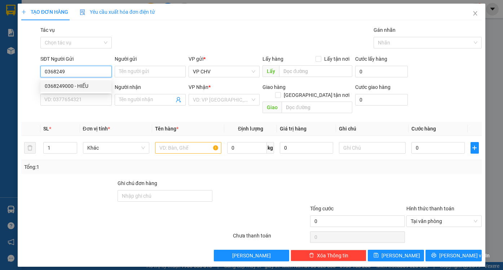
type input "CÚC"
type input "20.000"
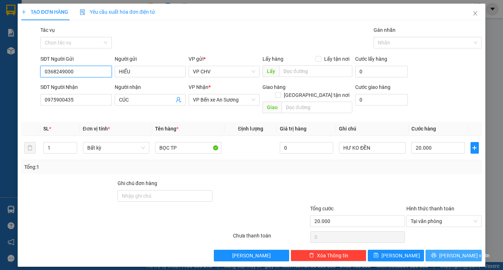
type input "0368249000"
click at [445, 249] on button "[PERSON_NAME] và In" at bounding box center [454, 255] width 56 height 12
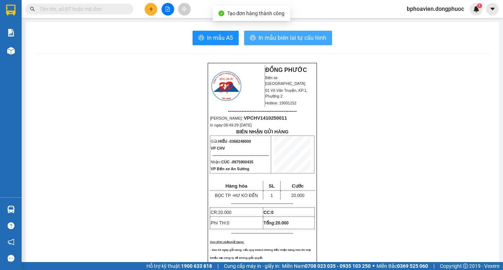
click at [293, 35] on span "In mẫu biên lai tự cấu hình" at bounding box center [293, 37] width 68 height 9
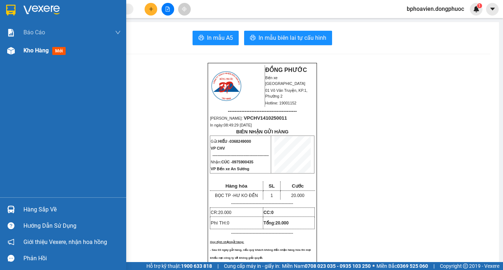
click at [27, 52] on span "Kho hàng" at bounding box center [35, 50] width 25 height 7
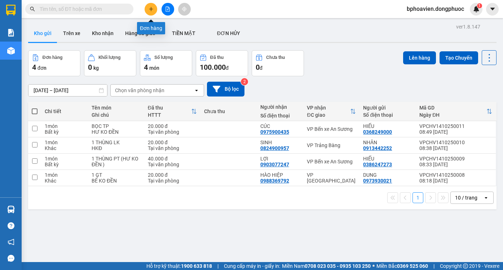
click at [149, 10] on icon "plus" at bounding box center [151, 8] width 5 height 5
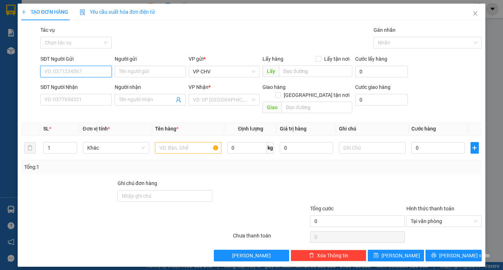
click at [88, 73] on input "SĐT Người Gửi" at bounding box center [75, 72] width 71 height 12
type input "0918240"
drag, startPoint x: 66, startPoint y: 73, endPoint x: 35, endPoint y: 73, distance: 31.8
click at [35, 73] on div "SĐT Người Gửi 0918240 0918240 Người gửi Tên người gửi VP gửi * VP CHV Lấy hàng …" at bounding box center [252, 67] width 462 height 25
click at [45, 102] on input "SĐT Người Nhận" at bounding box center [75, 100] width 71 height 12
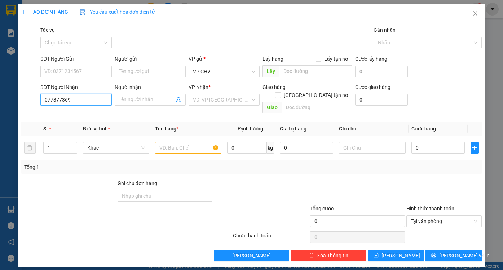
type input "0773773692"
click at [70, 114] on div "0773773692 - HÀO" at bounding box center [76, 114] width 62 height 8
type input "HÀO"
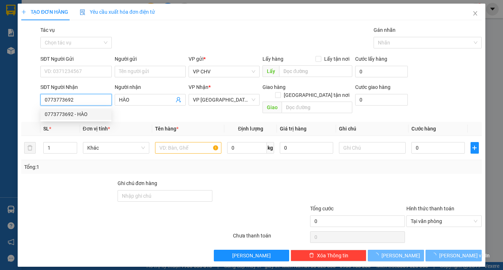
type input "20.000"
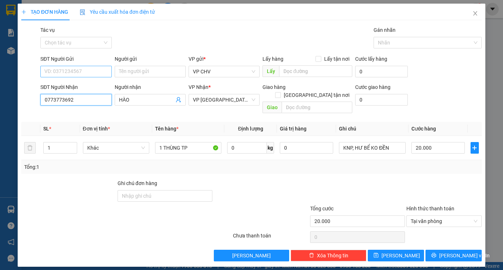
type input "0773773692"
click at [84, 68] on input "SĐT Người Gửi" at bounding box center [75, 72] width 71 height 12
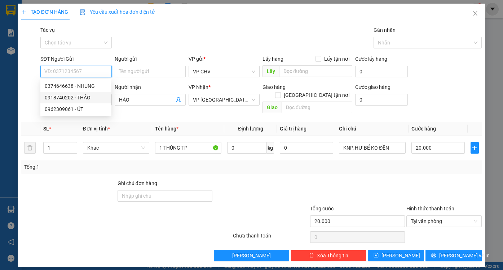
click at [82, 97] on div "0918740202 - THẢO" at bounding box center [76, 97] width 62 height 8
type input "0918740202"
type input "THẢO"
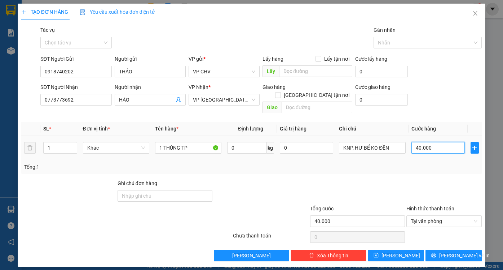
click at [445, 142] on input "40.000" at bounding box center [438, 148] width 53 height 12
type input "3"
type input "35"
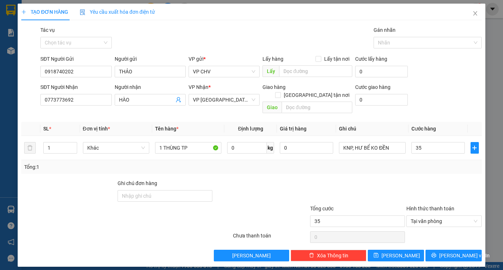
type input "35.000"
drag, startPoint x: 448, startPoint y: 164, endPoint x: 454, endPoint y: 206, distance: 42.8
click at [448, 164] on div "Tổng: 1" at bounding box center [251, 167] width 461 height 14
click at [458, 251] on span "[PERSON_NAME] và In" at bounding box center [465, 255] width 51 height 8
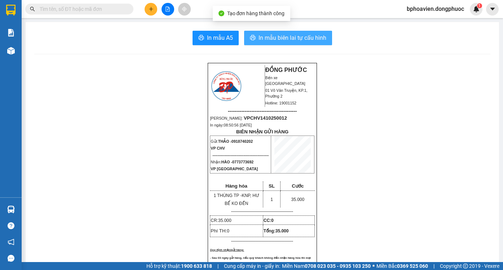
click at [274, 38] on span "In mẫu biên lai tự cấu hình" at bounding box center [293, 37] width 68 height 9
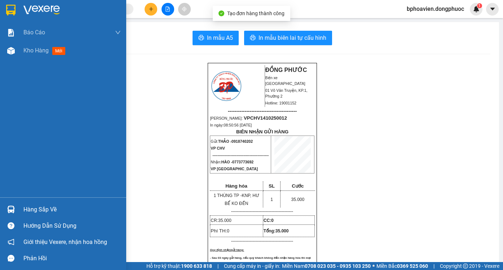
drag, startPoint x: 36, startPoint y: 50, endPoint x: 18, endPoint y: 65, distance: 23.6
click at [36, 51] on span "Kho hàng" at bounding box center [35, 50] width 25 height 7
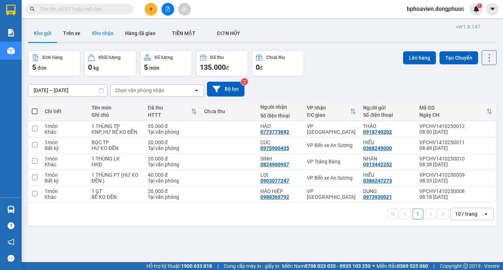
click at [104, 31] on button "Kho nhận" at bounding box center [102, 33] width 33 height 17
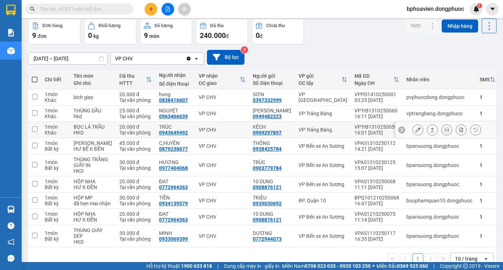
scroll to position [64, 0]
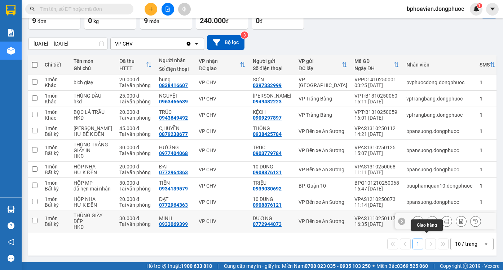
click at [431, 223] on icon at bounding box center [433, 221] width 4 height 4
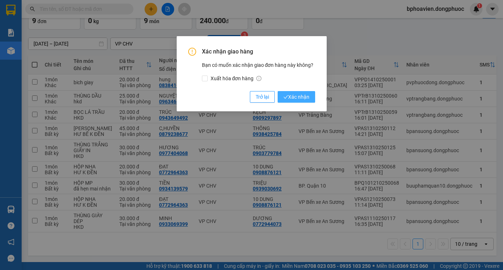
click at [293, 96] on span "Xác nhận" at bounding box center [297, 97] width 26 height 8
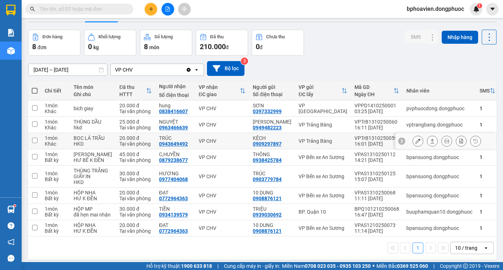
scroll to position [0, 0]
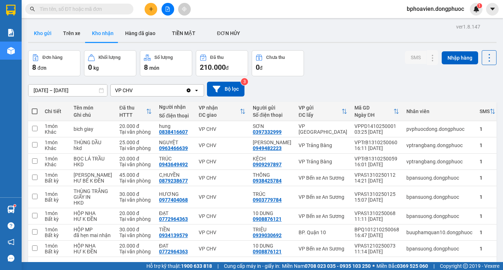
click at [38, 37] on button "Kho gửi" at bounding box center [42, 33] width 29 height 17
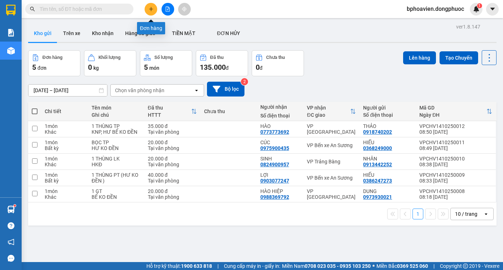
click at [151, 12] on button at bounding box center [151, 9] width 13 height 13
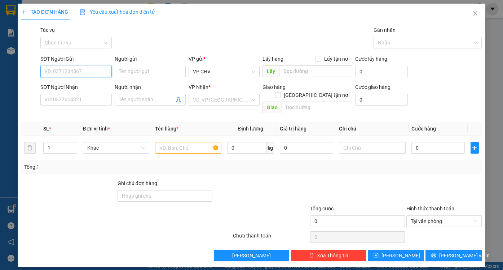
click at [90, 71] on input "SĐT Người Gửi" at bounding box center [75, 72] width 71 height 12
click at [85, 88] on div "0589116999 - CƯỜNG" at bounding box center [76, 86] width 62 height 8
type input "0589116999"
type input "CƯỜNG"
type input "0359633333"
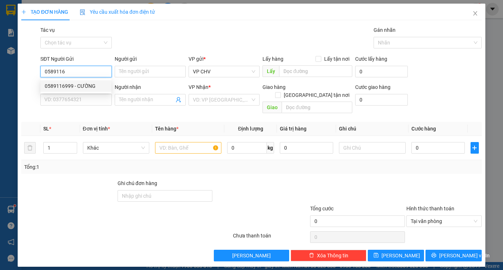
type input "QUANG"
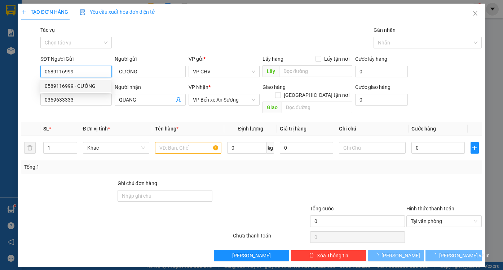
type input "20.000"
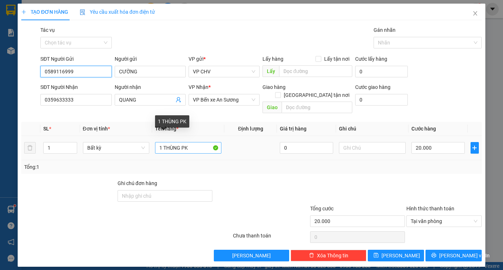
type input "0589116999"
click at [178, 142] on input "1 THÙNG PK" at bounding box center [188, 148] width 66 height 12
drag, startPoint x: 163, startPoint y: 140, endPoint x: 180, endPoint y: 145, distance: 18.0
click at [180, 145] on div "1 THÙNG PK" at bounding box center [188, 147] width 66 height 14
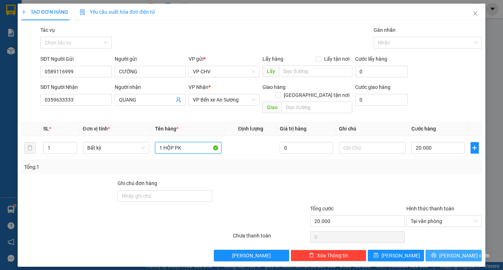
type input "1 HỘP PK"
click at [451, 251] on span "[PERSON_NAME] và In" at bounding box center [465, 255] width 51 height 8
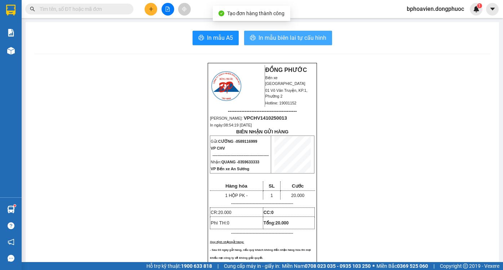
click at [302, 39] on span "In mẫu biên lai tự cấu hình" at bounding box center [293, 37] width 68 height 9
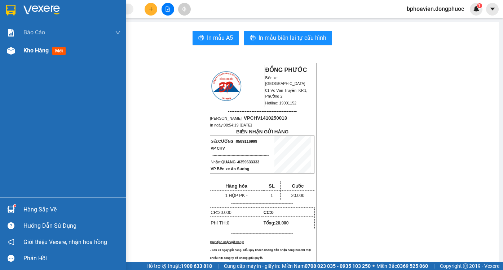
click at [26, 51] on span "Kho hàng" at bounding box center [35, 50] width 25 height 7
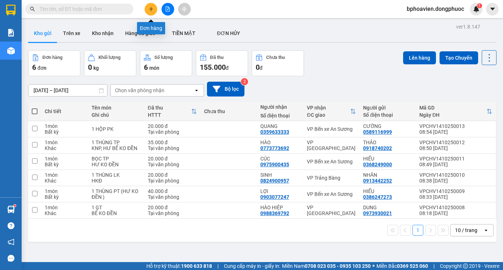
click at [150, 11] on icon "plus" at bounding box center [151, 8] width 5 height 5
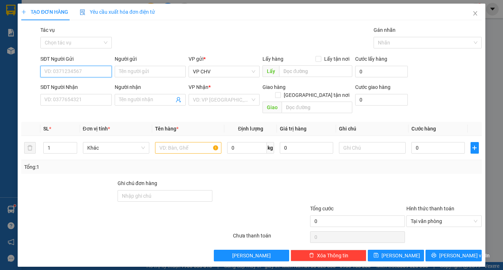
click at [90, 74] on input "SĐT Người Gửi" at bounding box center [75, 72] width 71 height 12
click at [93, 99] on input "SĐT Người Nhận" at bounding box center [75, 100] width 71 height 12
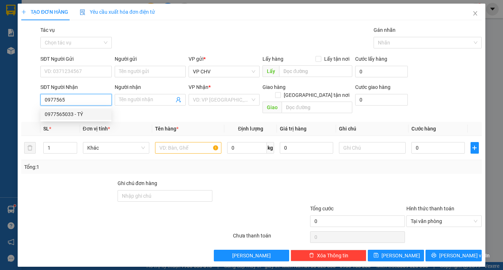
click at [79, 115] on div "0977565033 - TÝ" at bounding box center [76, 114] width 62 height 8
type input "0977565033"
type input "TÝ"
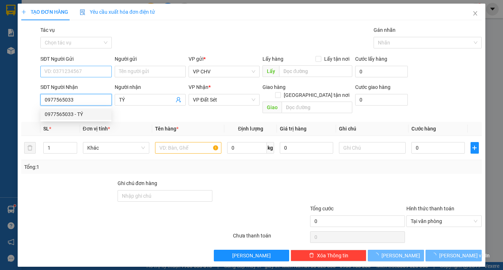
type input "20.000"
type input "0977565033"
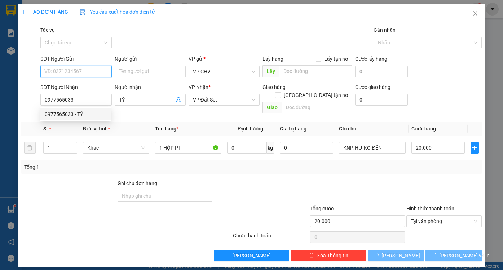
click at [79, 67] on input "SĐT Người Gửi" at bounding box center [75, 72] width 71 height 12
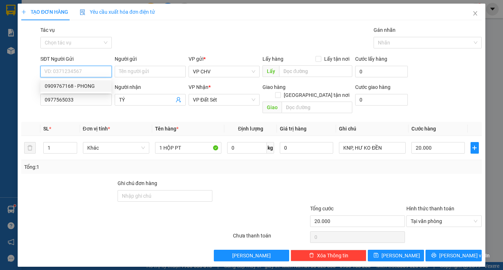
click at [80, 85] on div "0909767168 - PHONG" at bounding box center [76, 86] width 62 height 8
type input "0909767168"
type input "PHONG"
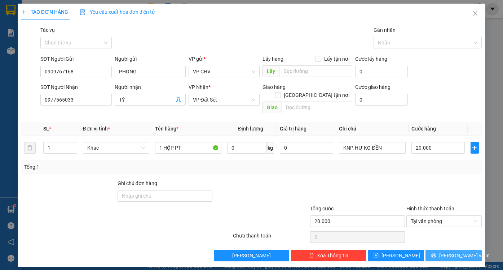
click at [461, 251] on span "[PERSON_NAME] và In" at bounding box center [465, 255] width 51 height 8
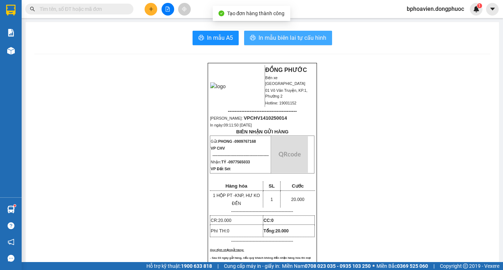
click at [280, 39] on span "In mẫu biên lai tự cấu hình" at bounding box center [293, 37] width 68 height 9
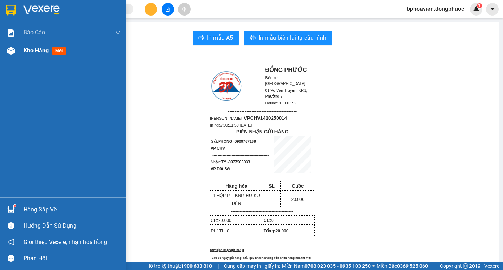
click at [39, 56] on div "Kho hàng mới" at bounding box center [71, 51] width 97 height 18
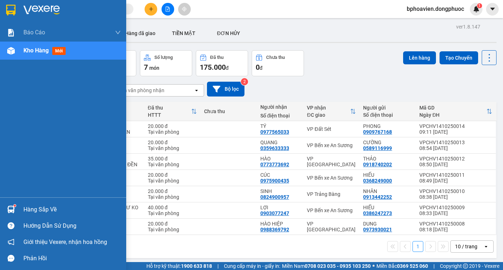
click at [37, 210] on div "Hàng sắp về" at bounding box center [71, 209] width 97 height 11
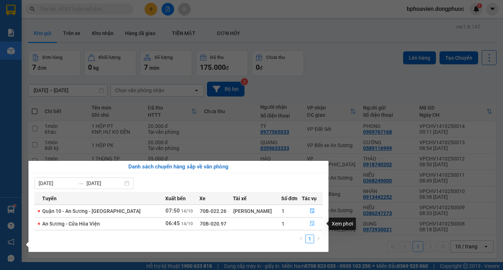
click at [311, 225] on icon "file-done" at bounding box center [312, 223] width 4 height 5
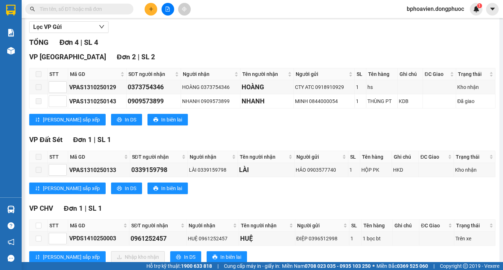
scroll to position [104, 0]
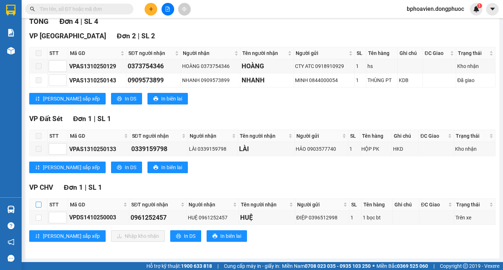
click at [39, 205] on input "checkbox" at bounding box center [39, 204] width 6 height 6
checkbox input "true"
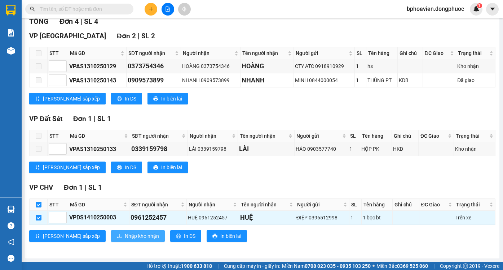
click at [125, 233] on span "Nhập kho nhận" at bounding box center [142, 236] width 34 height 8
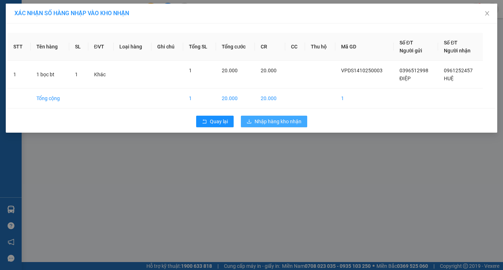
click at [293, 122] on span "Nhập hàng kho nhận" at bounding box center [278, 121] width 47 height 8
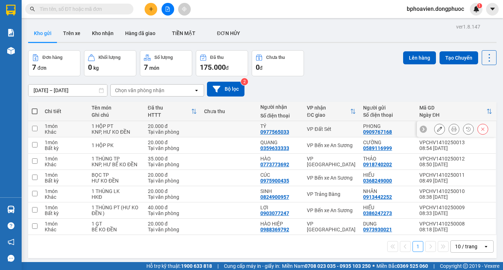
click at [234, 130] on td at bounding box center [229, 129] width 56 height 16
checkbox input "true"
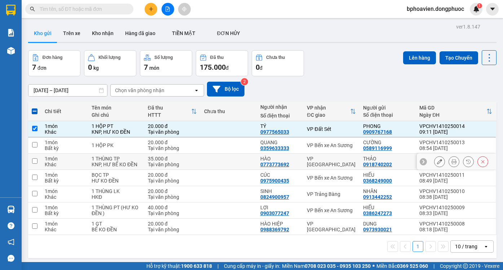
click at [240, 160] on td at bounding box center [229, 161] width 56 height 16
checkbox input "true"
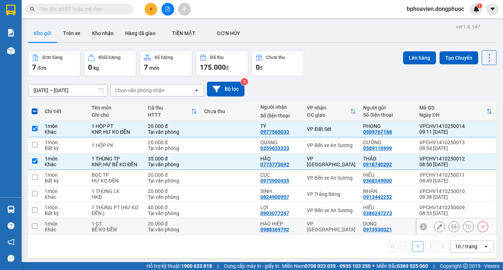
click at [246, 227] on td at bounding box center [229, 226] width 56 height 16
checkbox input "true"
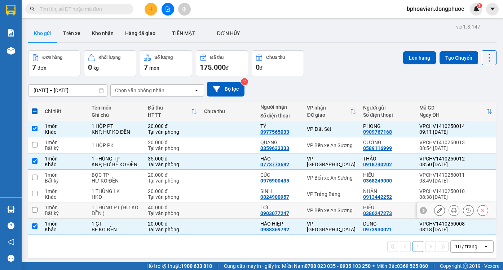
click at [238, 215] on td at bounding box center [229, 210] width 56 height 16
checkbox input "true"
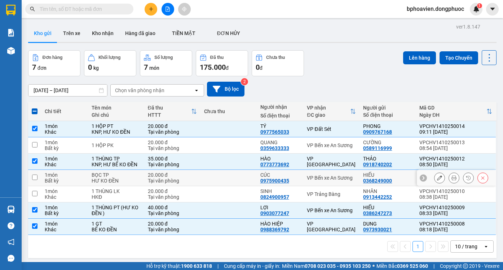
click at [241, 179] on td at bounding box center [229, 178] width 56 height 16
checkbox input "true"
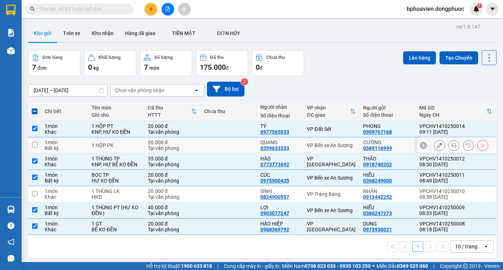
click at [240, 148] on td at bounding box center [229, 145] width 56 height 16
checkbox input "true"
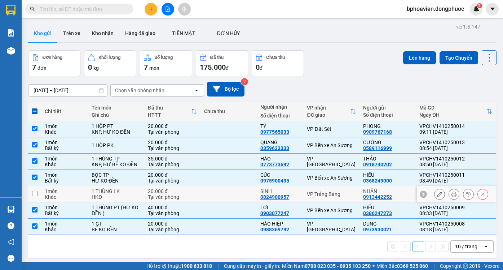
click at [249, 196] on td at bounding box center [229, 194] width 56 height 16
checkbox input "true"
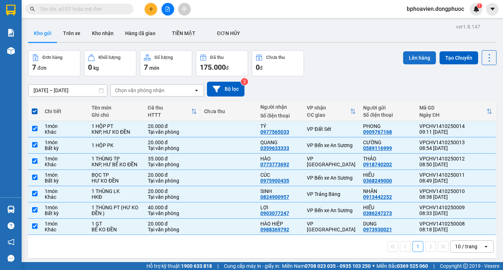
click at [421, 57] on button "Lên hàng" at bounding box center [419, 57] width 33 height 13
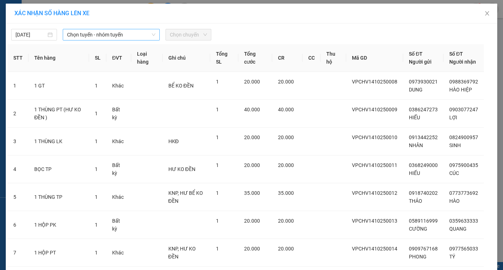
click at [132, 36] on span "Chọn tuyến - nhóm tuyến" at bounding box center [111, 34] width 88 height 11
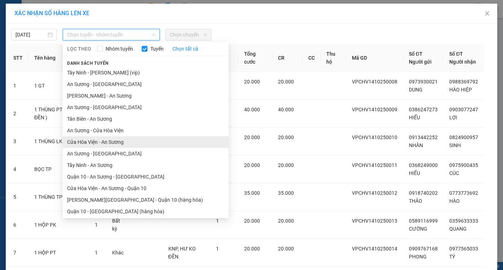
click at [104, 143] on li "Cửa Hòa Viện - An Sương" at bounding box center [146, 142] width 166 height 12
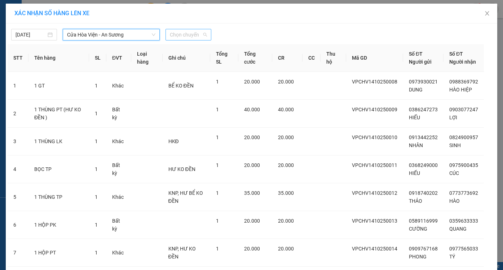
click at [176, 31] on span "Chọn chuyến" at bounding box center [188, 34] width 37 height 11
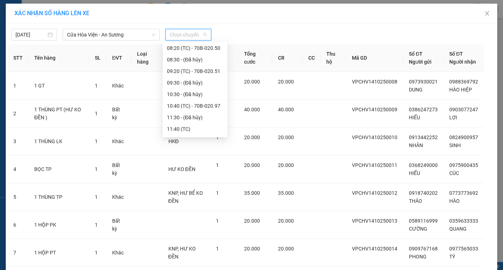
scroll to position [108, 0]
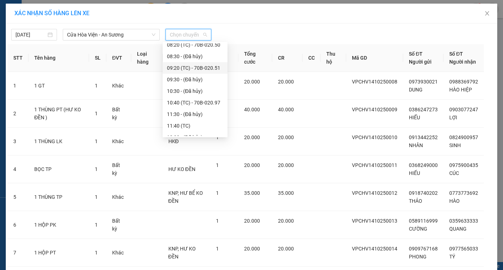
click at [182, 70] on div "09:20 (TC) - 70B-020.51" at bounding box center [195, 68] width 56 height 8
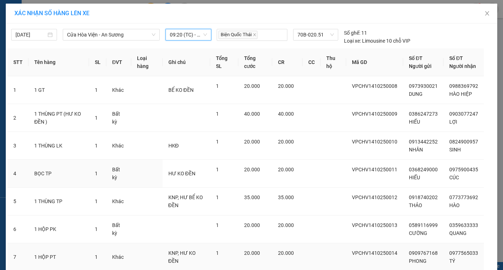
scroll to position [62, 0]
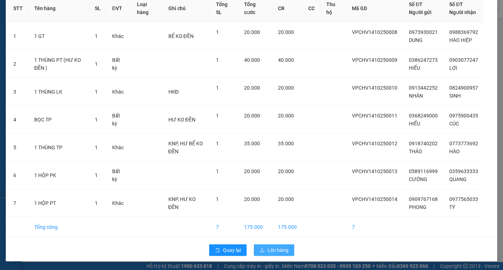
click at [274, 248] on span "Lên hàng" at bounding box center [278, 250] width 21 height 8
